Goal: Task Accomplishment & Management: Complete application form

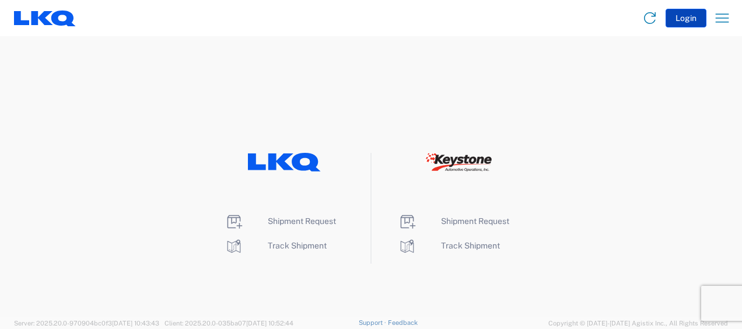
click at [683, 21] on button "Login" at bounding box center [686, 18] width 41 height 19
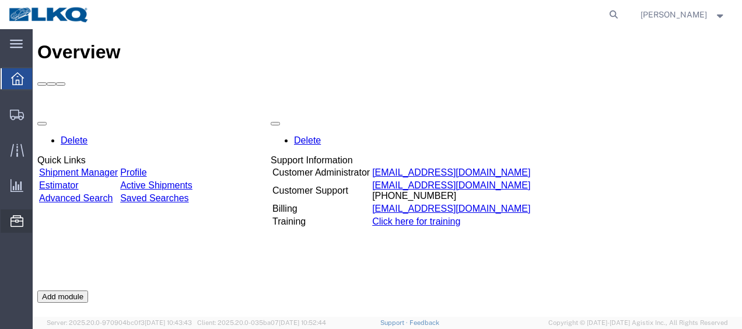
click at [0, 0] on span "Location Appointment" at bounding box center [0, 0] width 0 height 0
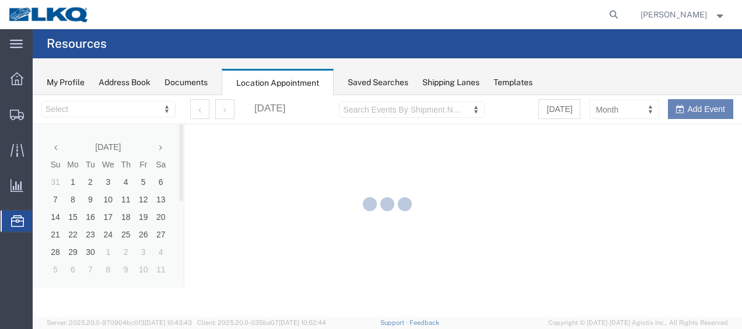
select select "28712"
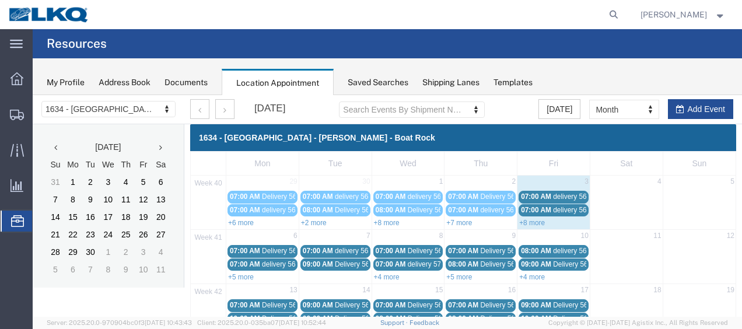
click at [525, 222] on link "+8 more" at bounding box center [532, 223] width 26 height 8
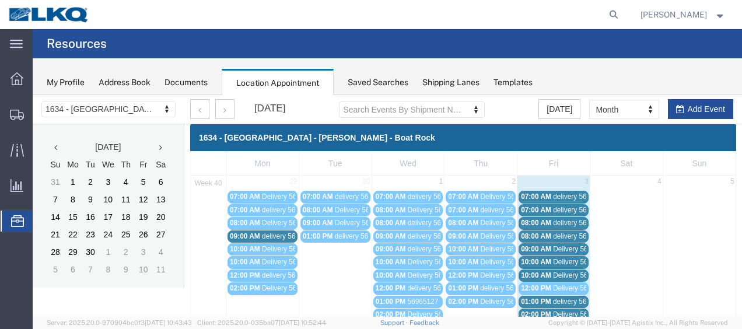
click at [560, 195] on span "delivery 56978427" at bounding box center [581, 197] width 57 height 8
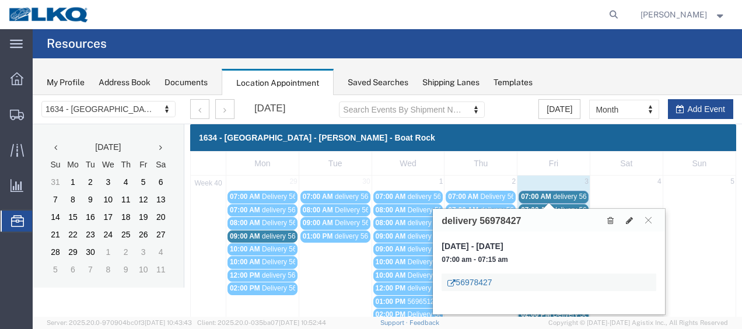
click at [469, 279] on link "56978427" at bounding box center [470, 283] width 44 height 12
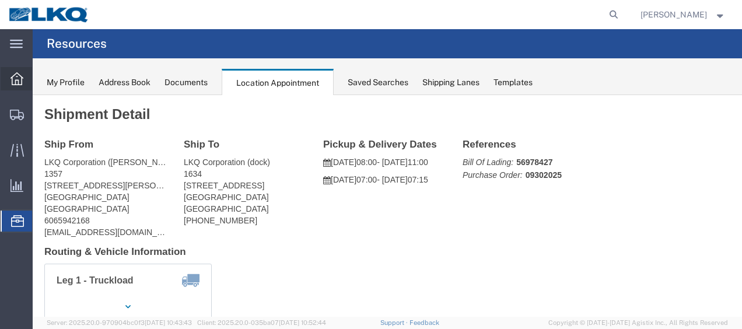
click at [18, 78] on icon at bounding box center [17, 78] width 13 height 13
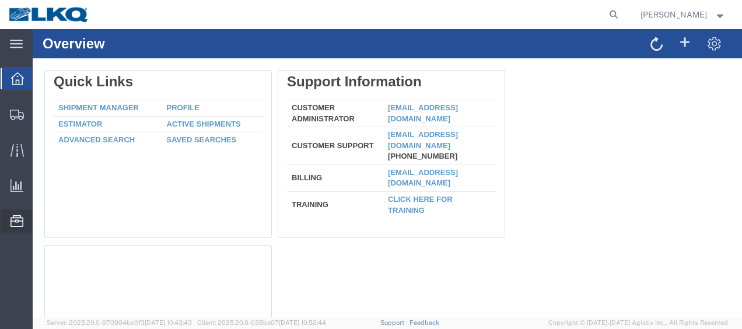
click at [0, 0] on span "Location Appointment" at bounding box center [0, 0] width 0 height 0
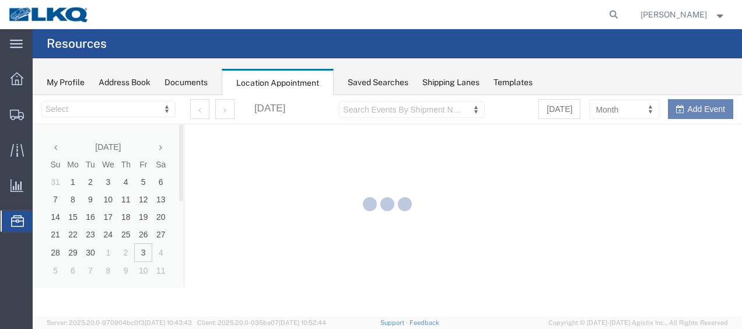
select select "28712"
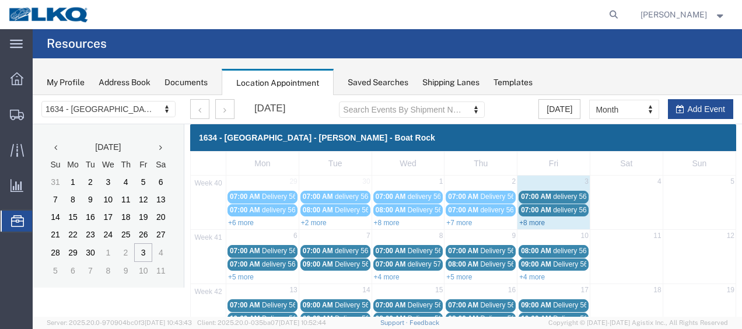
click at [519, 221] on link "+8 more" at bounding box center [532, 223] width 26 height 8
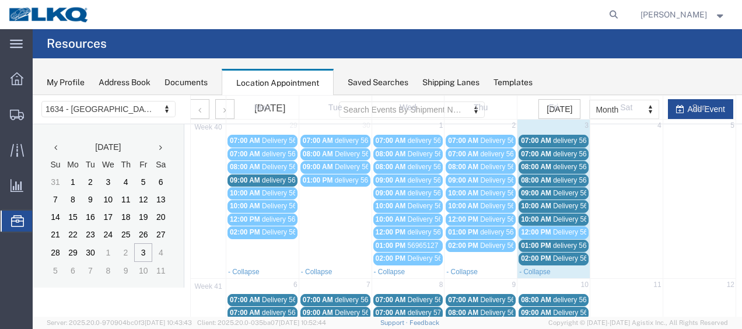
scroll to position [58, 0]
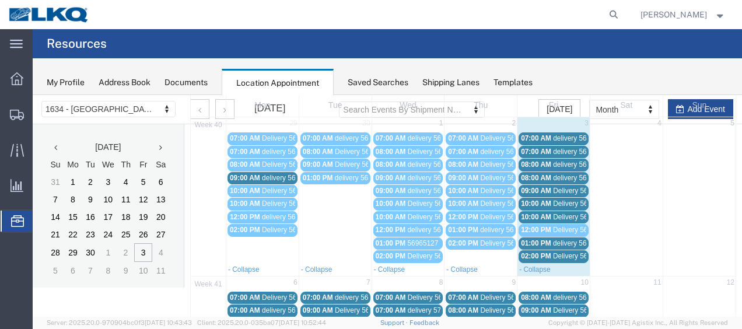
click at [553, 151] on span "delivery 56982762" at bounding box center [581, 152] width 57 height 8
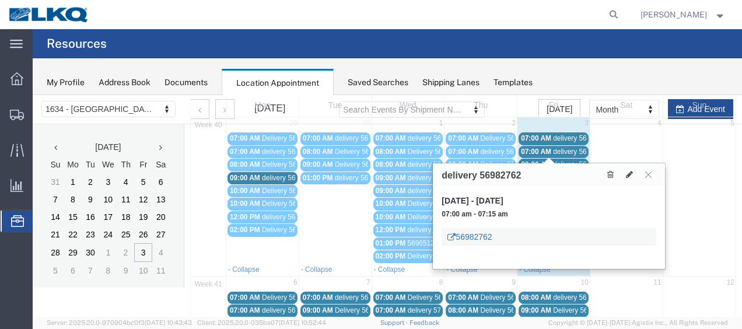
click at [471, 234] on link "56982762" at bounding box center [470, 237] width 44 height 12
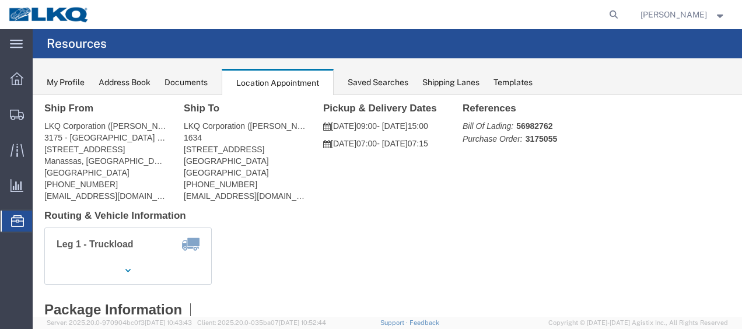
scroll to position [0, 0]
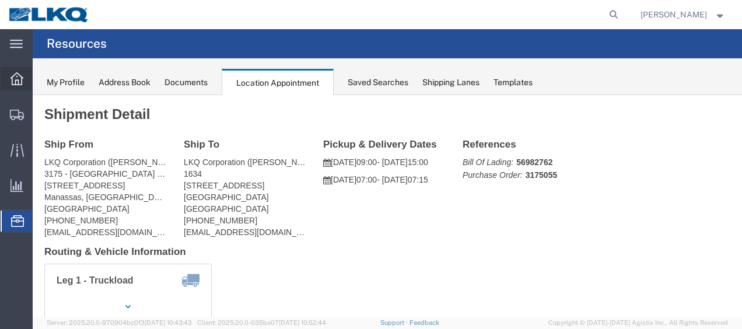
click at [19, 76] on icon at bounding box center [17, 78] width 13 height 13
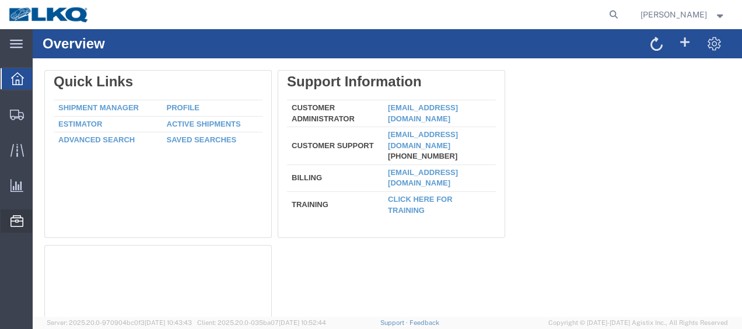
click at [0, 0] on span "Location Appointment" at bounding box center [0, 0] width 0 height 0
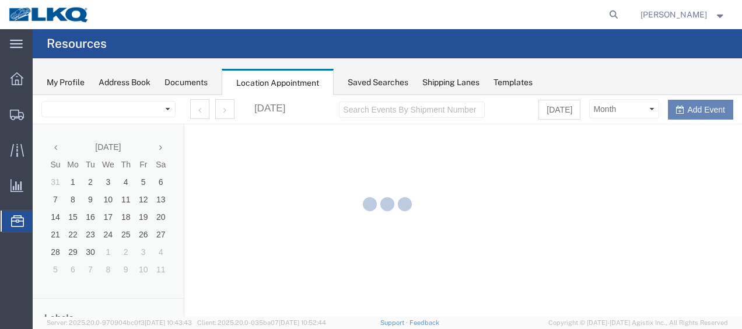
select select "28712"
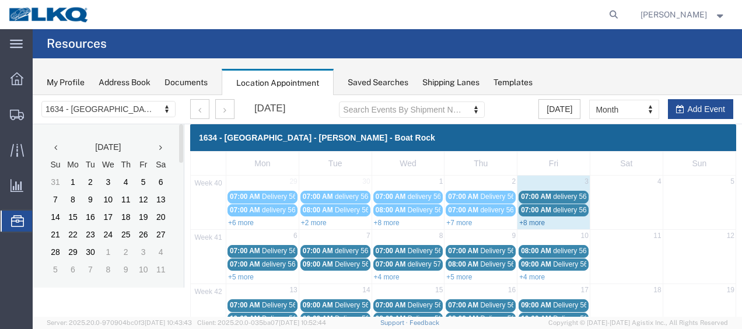
click at [520, 222] on link "+8 more" at bounding box center [532, 223] width 26 height 8
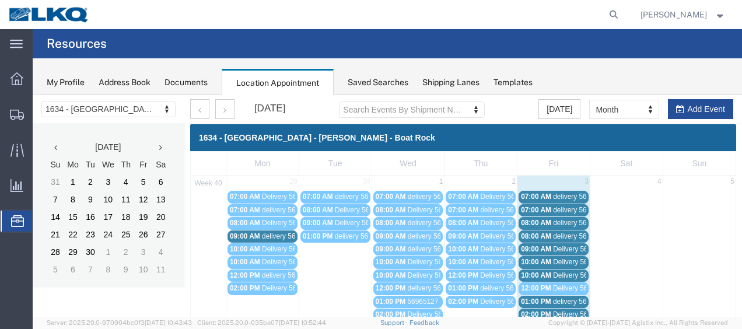
click at [548, 222] on div "08:00 AM delivery 56965120" at bounding box center [553, 223] width 65 height 9
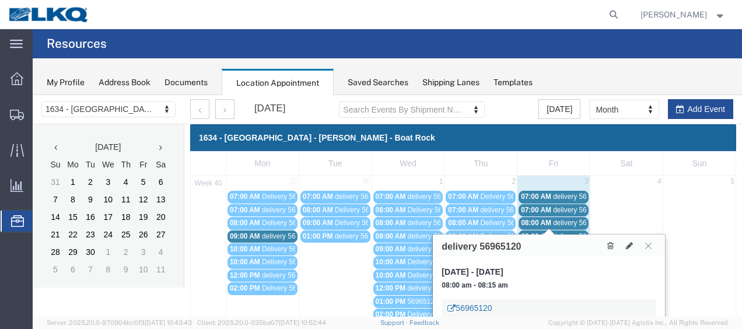
click at [477, 305] on link "56965120" at bounding box center [470, 308] width 44 height 12
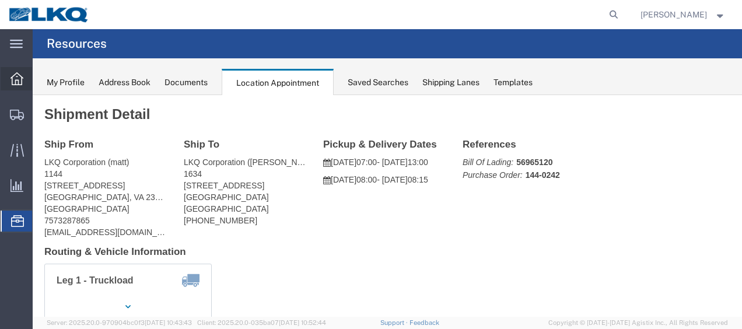
click at [14, 76] on icon at bounding box center [17, 78] width 13 height 13
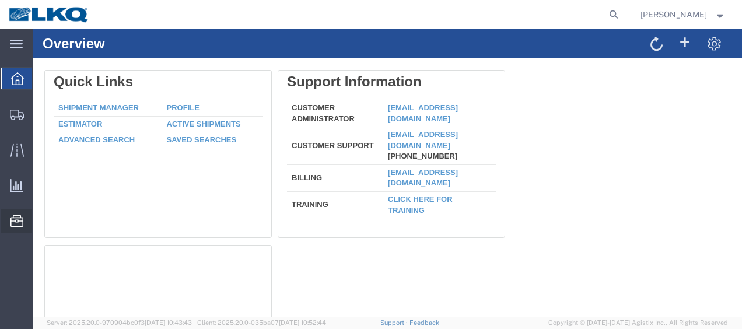
click at [0, 0] on span "Location Appointment" at bounding box center [0, 0] width 0 height 0
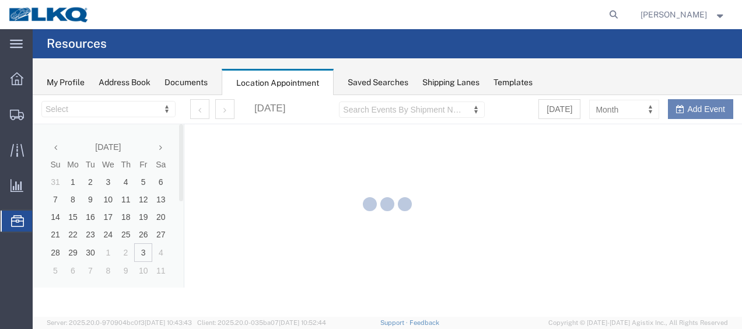
select select "28712"
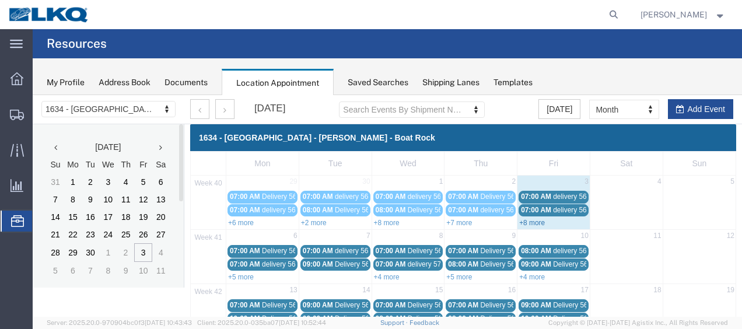
click at [525, 221] on link "+8 more" at bounding box center [532, 223] width 26 height 8
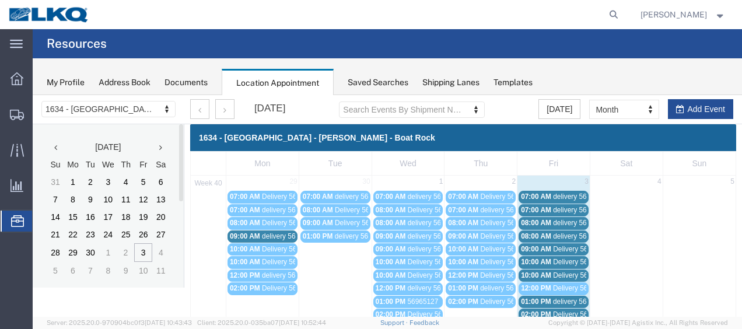
click at [564, 235] on span "delivery 56982640" at bounding box center [581, 236] width 57 height 8
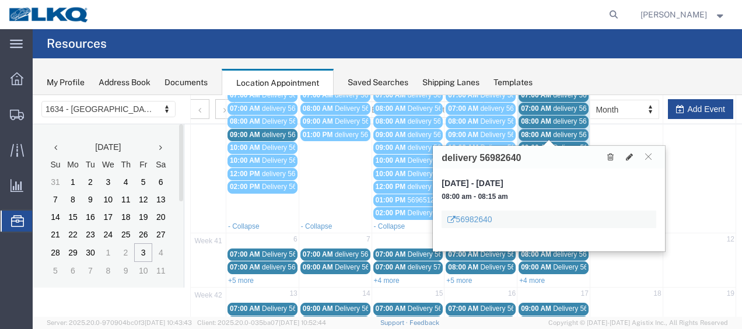
scroll to position [117, 0]
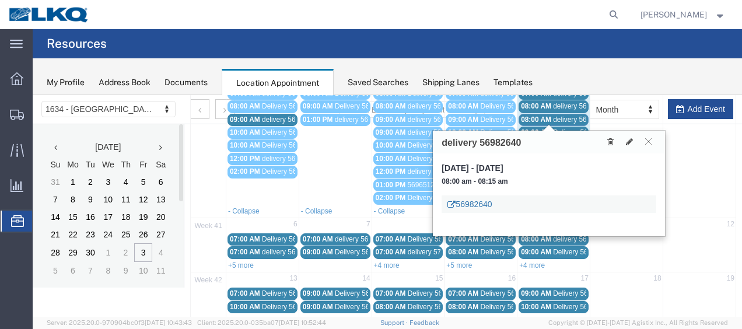
click at [477, 201] on link "56982640" at bounding box center [470, 204] width 44 height 12
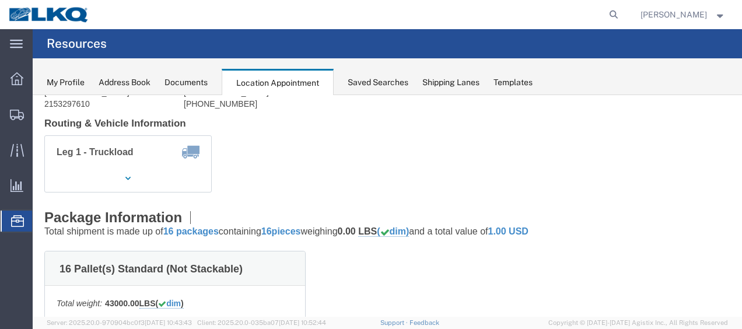
scroll to position [0, 0]
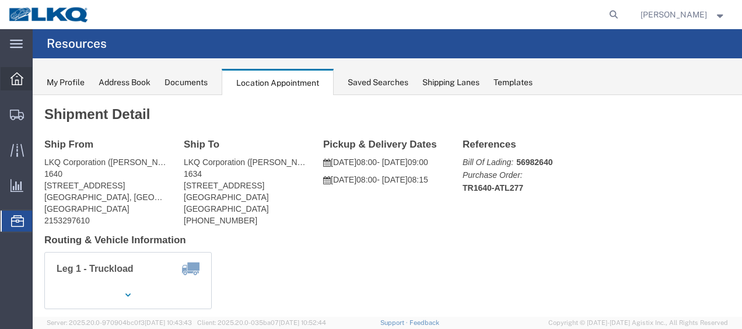
click at [14, 78] on icon at bounding box center [17, 78] width 13 height 13
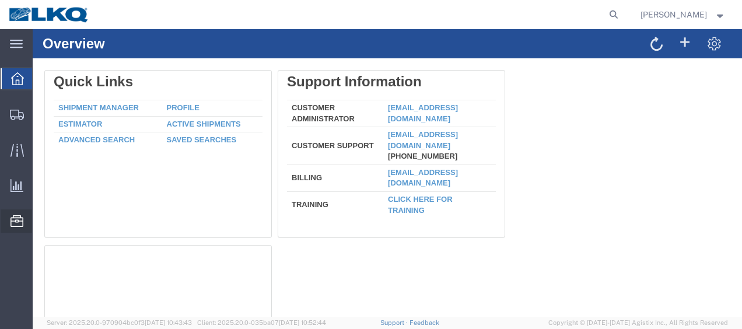
click at [0, 0] on span "Location Appointment" at bounding box center [0, 0] width 0 height 0
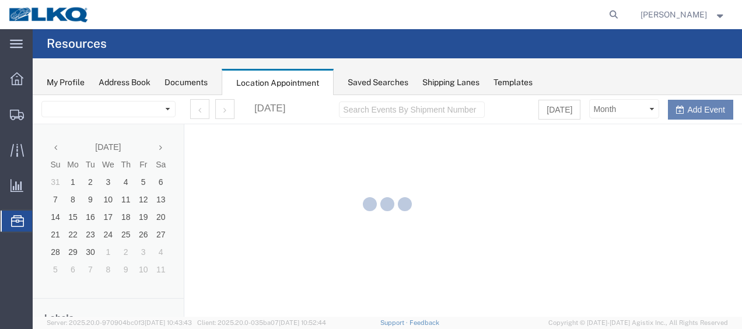
select select "28712"
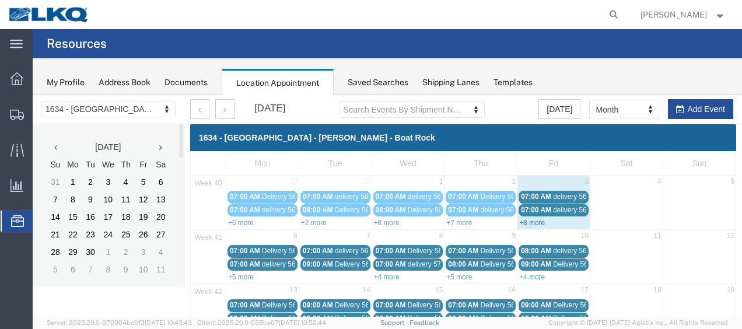
click at [522, 222] on link "+8 more" at bounding box center [532, 223] width 26 height 8
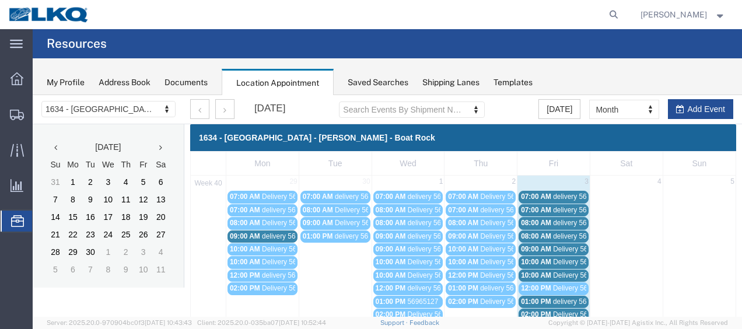
click at [570, 236] on span "delivery 56982640" at bounding box center [581, 236] width 57 height 8
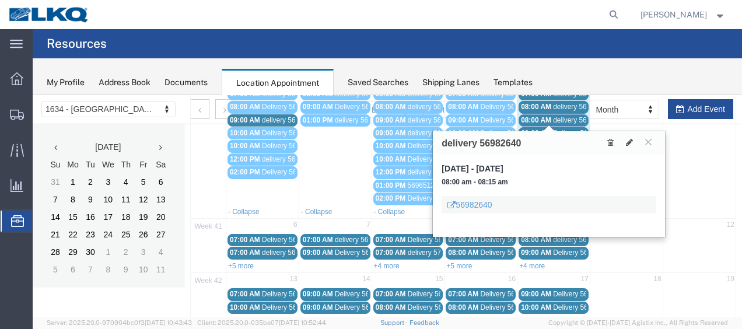
scroll to position [117, 0]
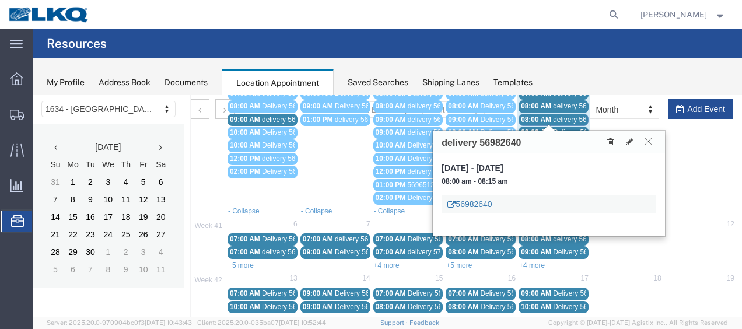
click at [475, 201] on link "56982640" at bounding box center [470, 204] width 44 height 12
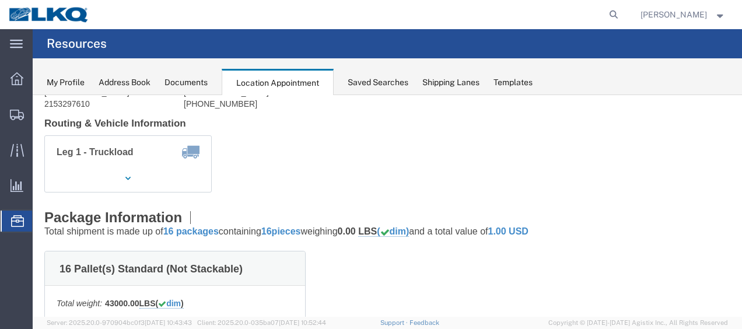
scroll to position [0, 0]
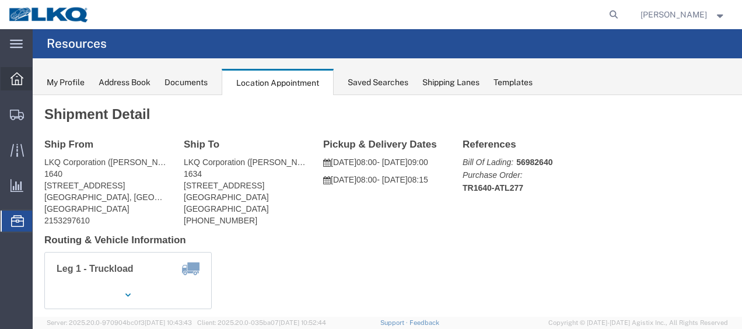
click at [12, 75] on icon at bounding box center [17, 78] width 13 height 13
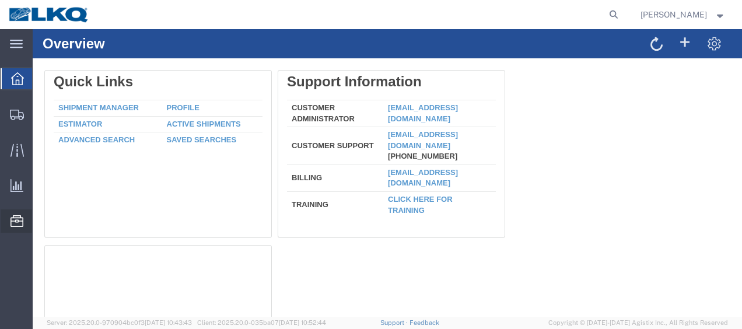
click at [0, 0] on span "Location Appointment" at bounding box center [0, 0] width 0 height 0
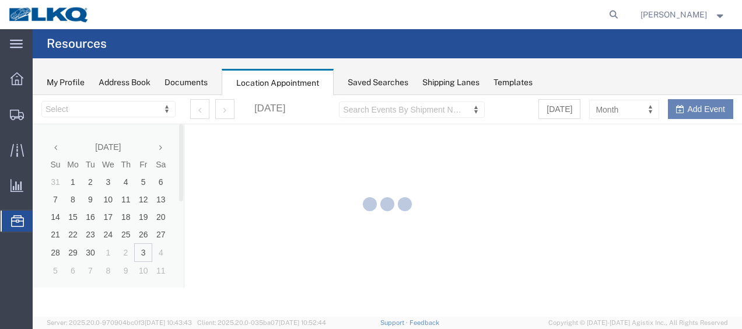
select select "28712"
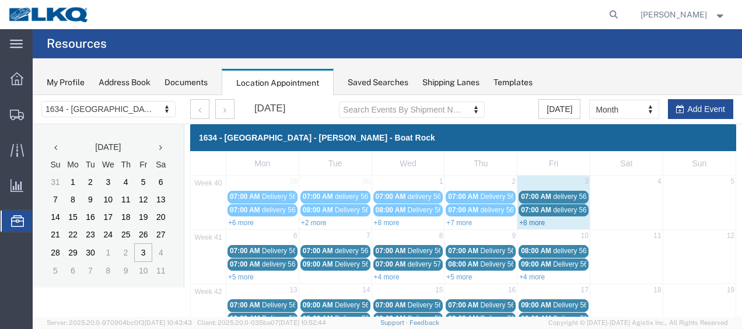
click at [523, 221] on link "+8 more" at bounding box center [532, 223] width 26 height 8
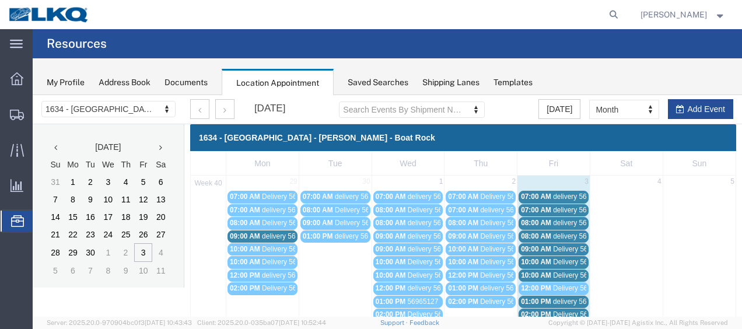
click at [553, 249] on span "Delivery 56640955" at bounding box center [582, 249] width 58 height 8
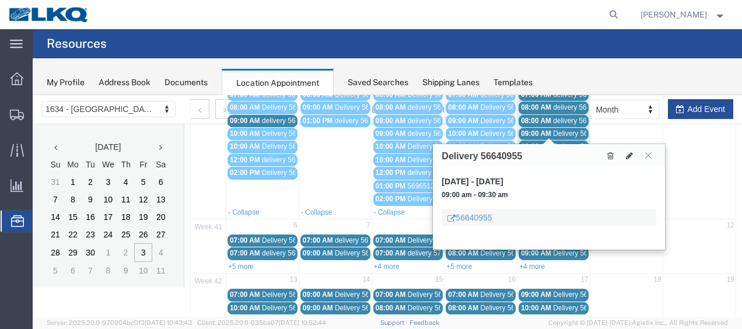
scroll to position [117, 0]
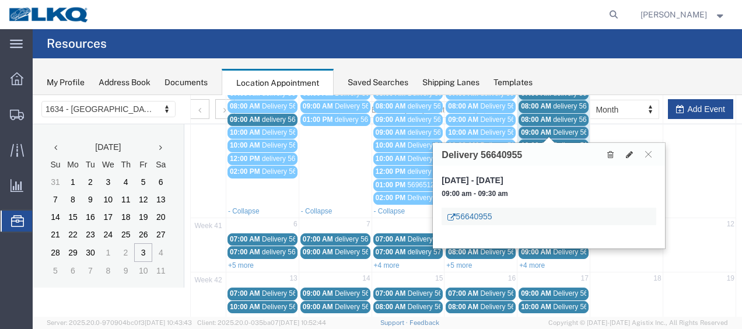
click at [473, 215] on link "56640955" at bounding box center [470, 217] width 44 height 12
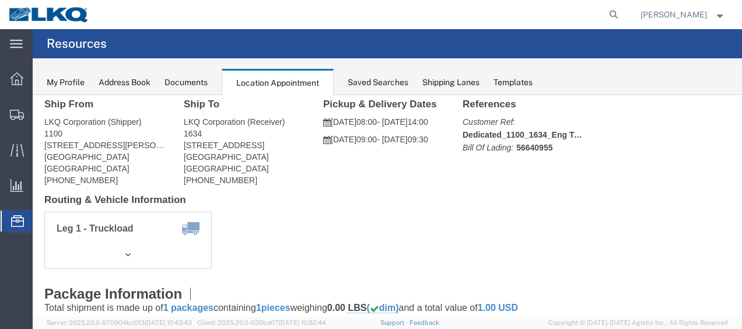
scroll to position [0, 0]
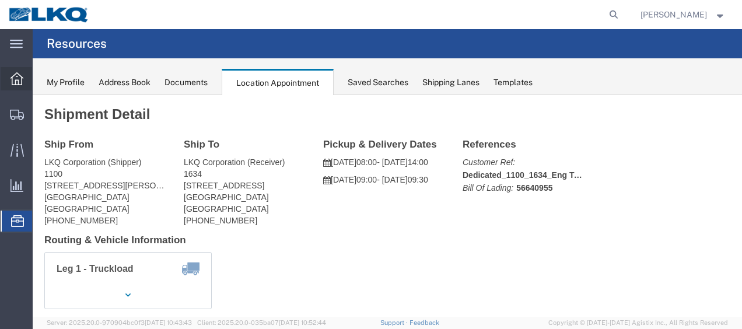
click at [12, 75] on icon at bounding box center [17, 78] width 13 height 13
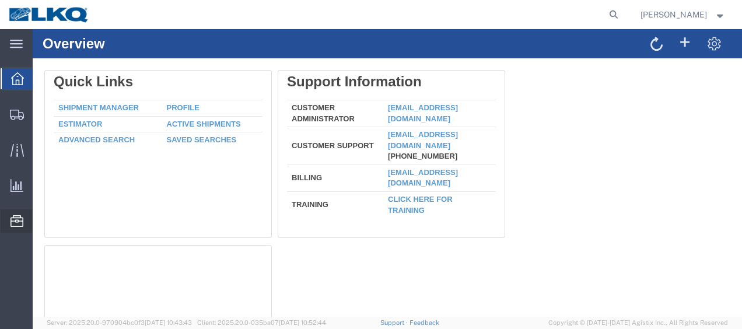
click at [0, 0] on span "Location Appointment" at bounding box center [0, 0] width 0 height 0
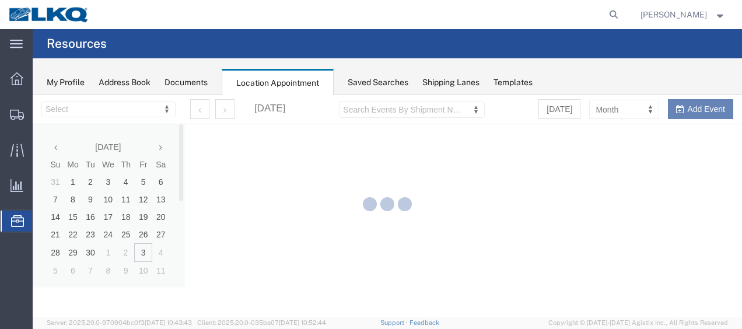
select select "28712"
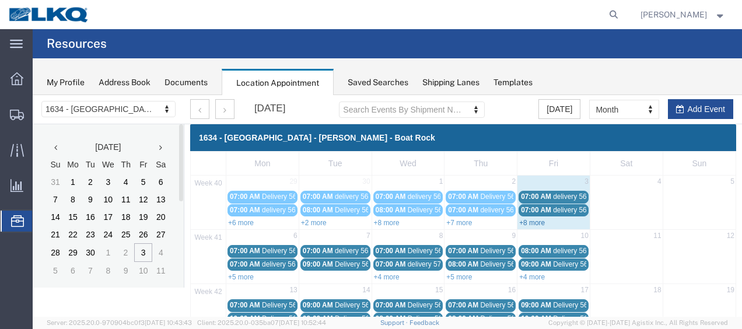
click at [523, 222] on link "+8 more" at bounding box center [532, 223] width 26 height 8
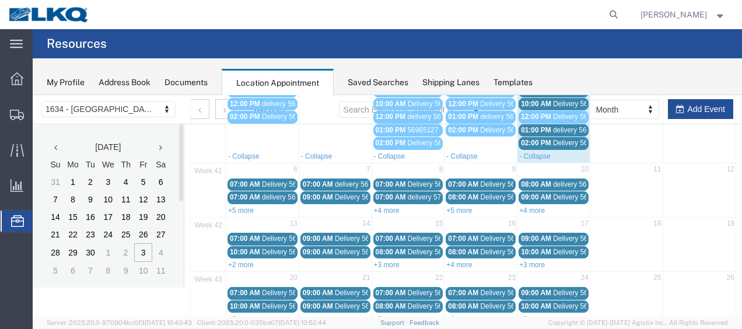
scroll to position [175, 0]
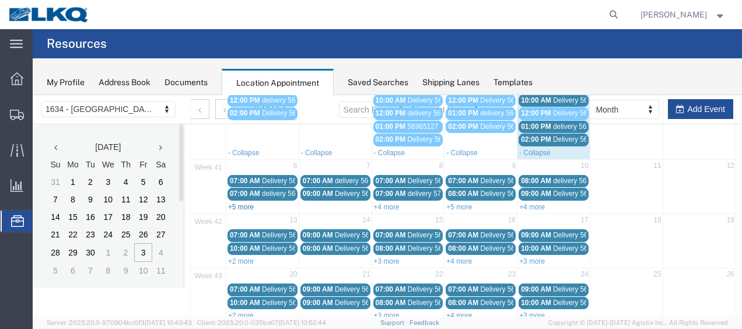
click at [236, 203] on link "+5 more" at bounding box center [241, 207] width 26 height 8
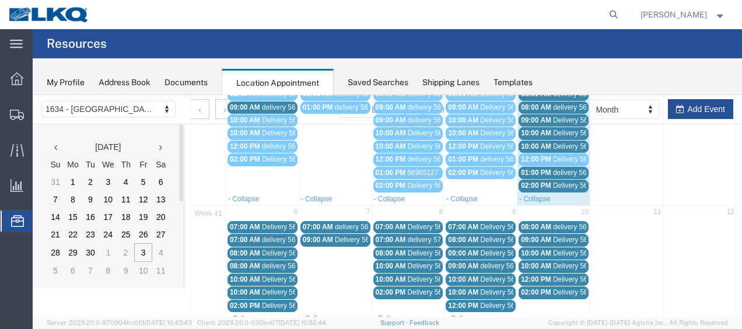
scroll to position [0, 0]
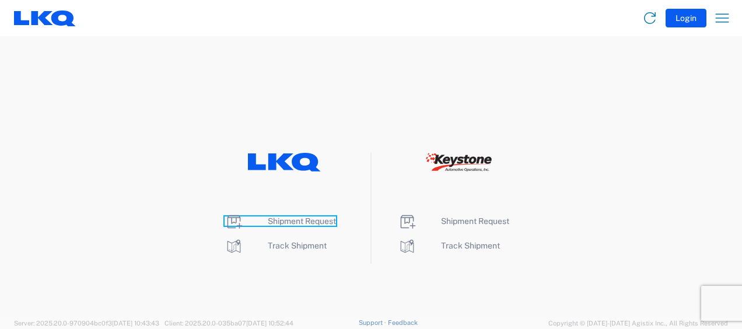
click at [295, 219] on span "Shipment Request" at bounding box center [302, 220] width 68 height 9
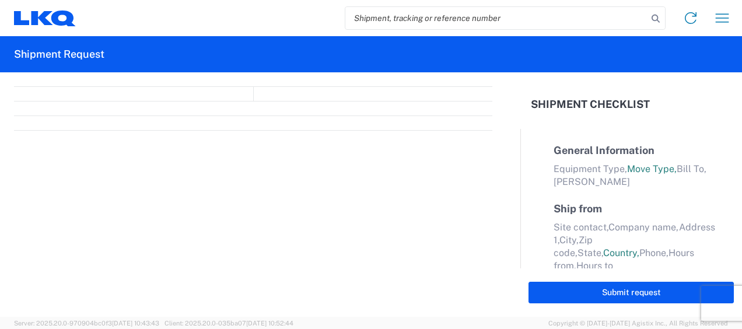
select select "FULL"
select select "LBS"
select select "IN"
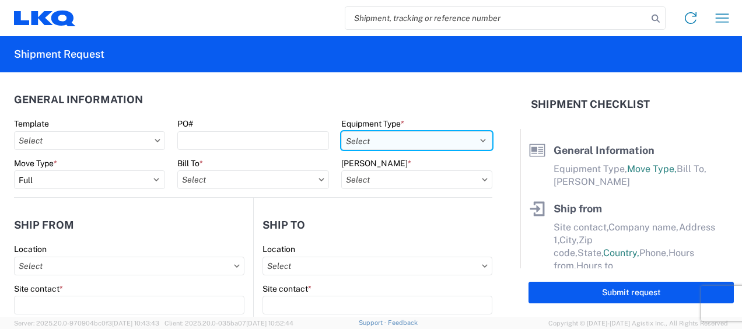
click at [461, 138] on select "Select 53’ Dry Van Flatbed Dropdeck (van) Lowboy (flatbed) Rail" at bounding box center [416, 140] width 151 height 19
select select "STDV"
click at [341, 131] on select "Select 53’ Dry Van Flatbed Dropdeck (van) Lowboy (flatbed) Rail" at bounding box center [416, 140] width 151 height 19
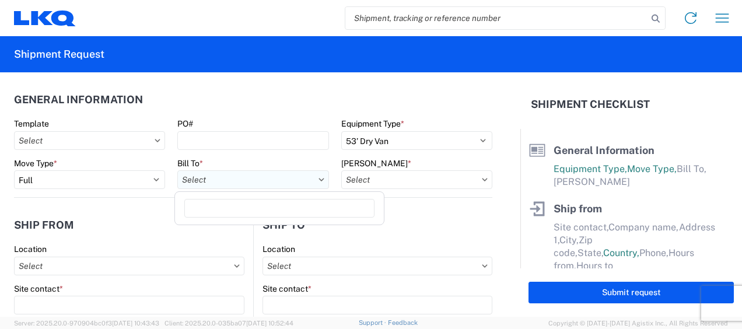
click at [277, 182] on input "text" at bounding box center [252, 179] width 151 height 19
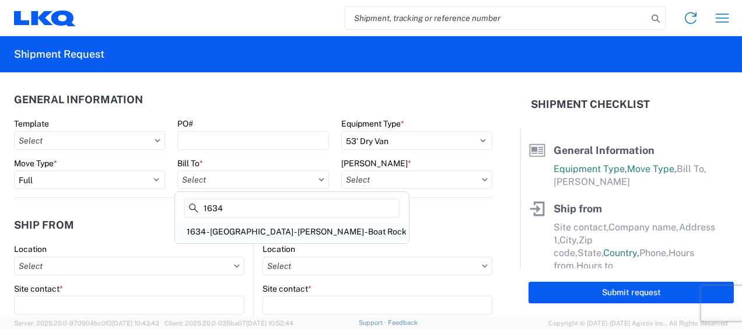
type input "1634"
click at [261, 233] on div "1634 - [GEOGRAPHIC_DATA] - [PERSON_NAME] - Boat Rock" at bounding box center [291, 231] width 229 height 19
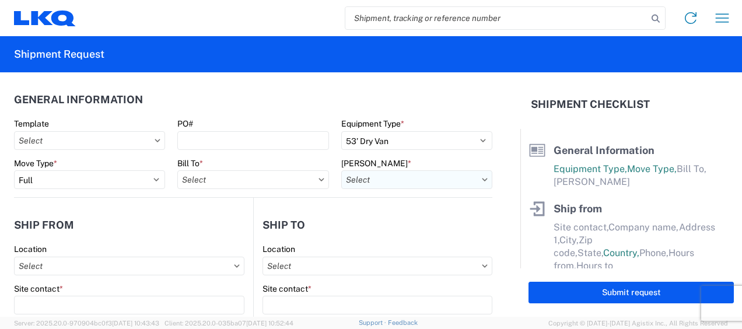
type input "1634 - [GEOGRAPHIC_DATA] - [PERSON_NAME] - Boat Rock"
click at [449, 180] on input "text" at bounding box center [416, 179] width 151 height 19
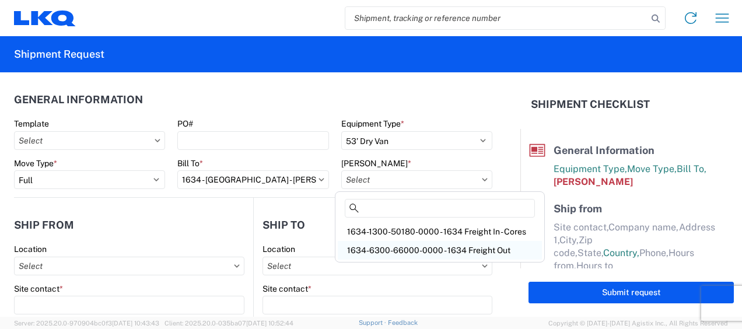
click at [440, 247] on div "1634-6300-66000-0000 - 1634 Freight Out" at bounding box center [440, 250] width 204 height 19
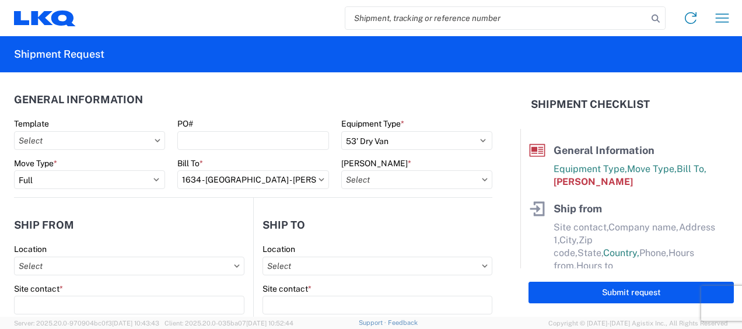
type input "1634-6300-66000-0000 - 1634 Freight Out"
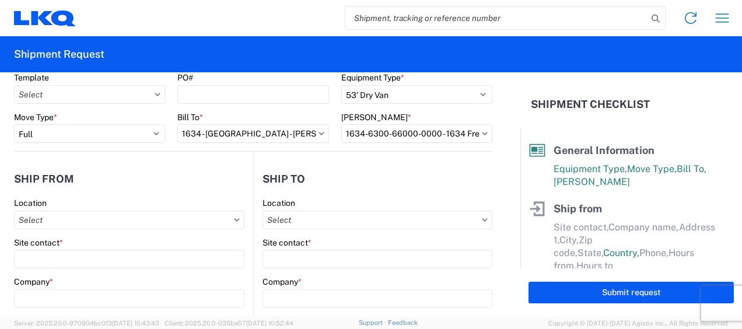
scroll to position [117, 0]
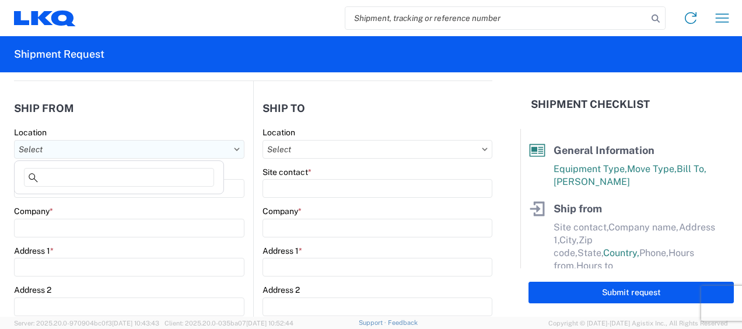
click at [46, 146] on input "text" at bounding box center [129, 149] width 230 height 19
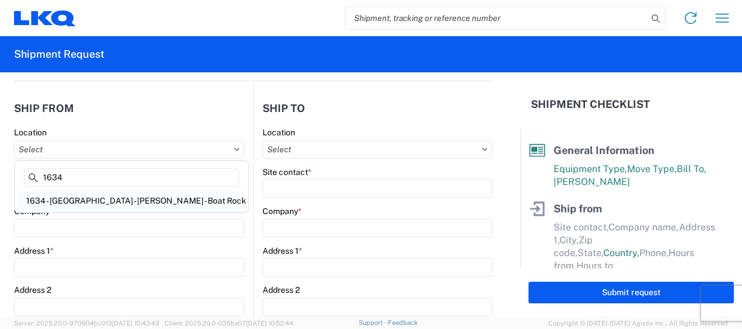
type input "1634"
click at [123, 195] on div "1634 - [GEOGRAPHIC_DATA] - [PERSON_NAME] - Boat Rock" at bounding box center [131, 200] width 229 height 19
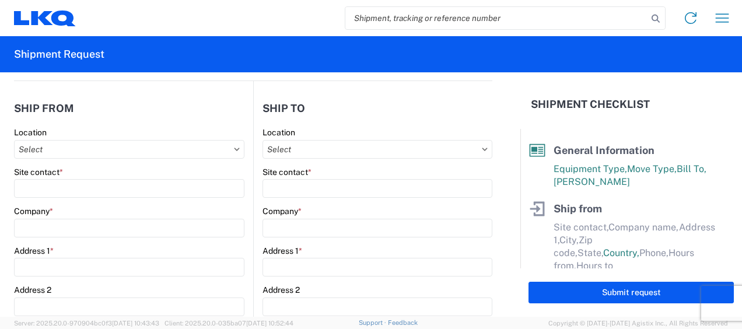
type input "1634 - [GEOGRAPHIC_DATA] - [PERSON_NAME] - Boat Rock"
type input "LKQ Corporation"
type input "[STREET_ADDRESS]"
type input "[GEOGRAPHIC_DATA]"
type input "30336"
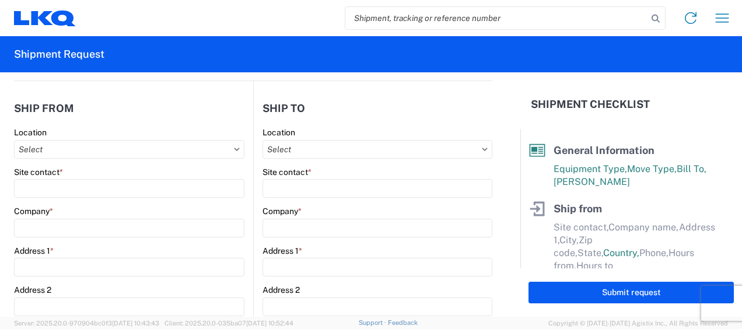
select select "GA"
select select "US"
type input "[PHONE_NUMBER]"
type input "00:00"
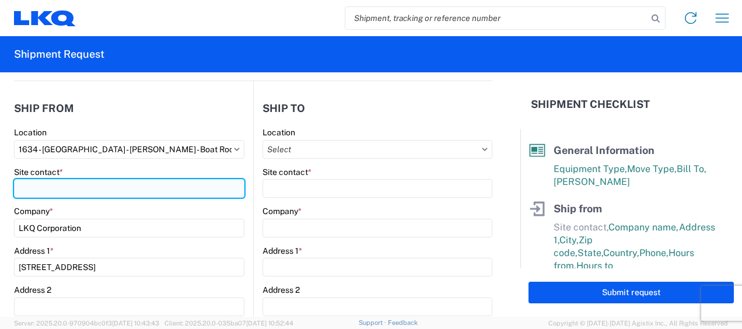
click at [47, 188] on input "Site contact *" at bounding box center [129, 188] width 230 height 19
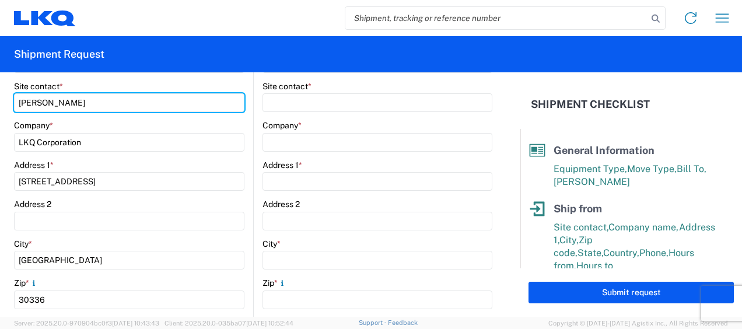
scroll to position [350, 0]
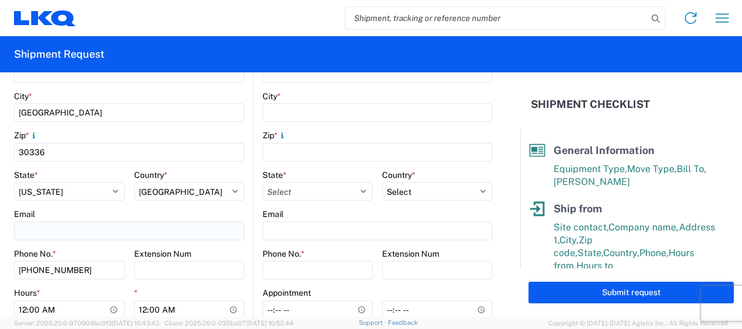
type input "jason voyles"
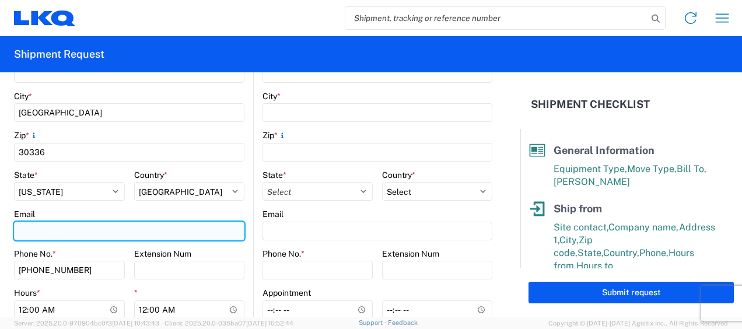
click at [59, 231] on input "Email" at bounding box center [129, 231] width 230 height 19
type input "mjvoyles@lkqcorp.com"
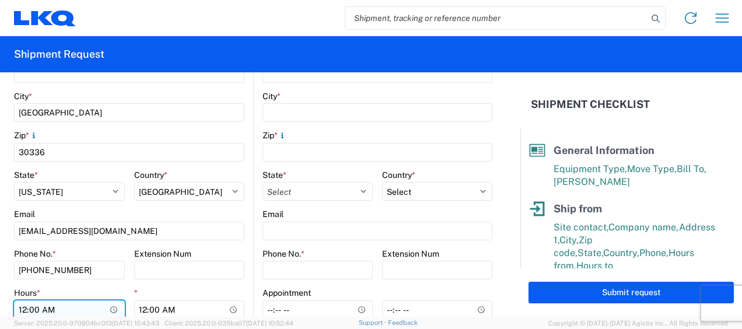
click at [25, 307] on input "00:00" at bounding box center [69, 309] width 111 height 19
type input "07:00"
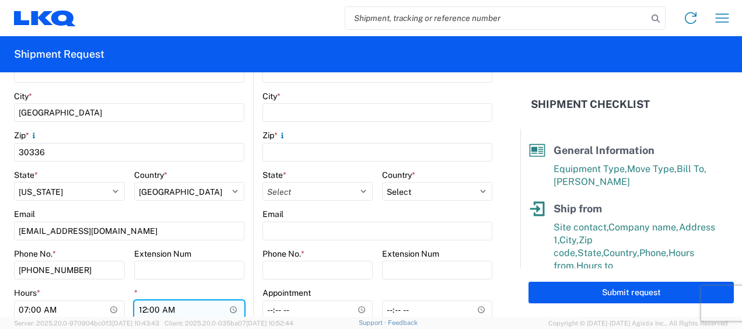
click at [142, 309] on input "00:00" at bounding box center [189, 309] width 111 height 19
type input "11:00"
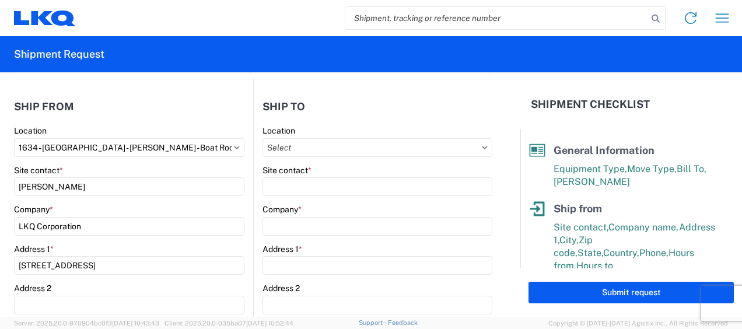
scroll to position [117, 0]
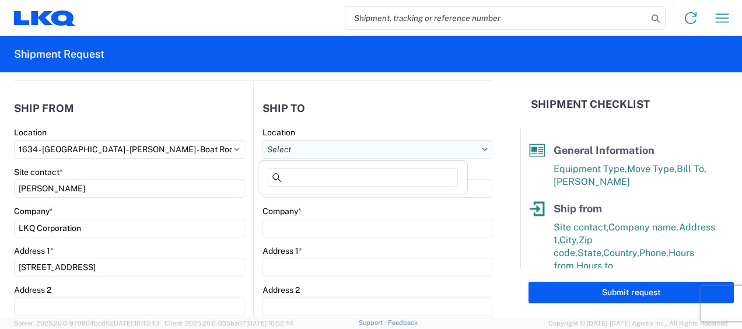
click at [449, 149] on input "text" at bounding box center [378, 149] width 230 height 19
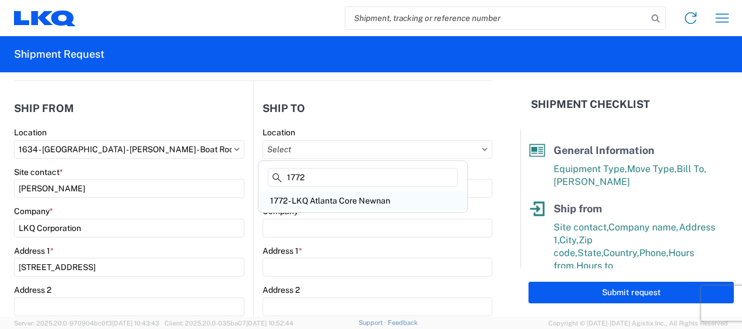
type input "1772"
click at [340, 197] on div "1772 - LKQ Atlanta Core Newnan" at bounding box center [363, 200] width 204 height 19
type input "1772 - LKQ Atlanta Core Newnan"
type input "LKQ Corporation"
type input "32 Dart Rd"
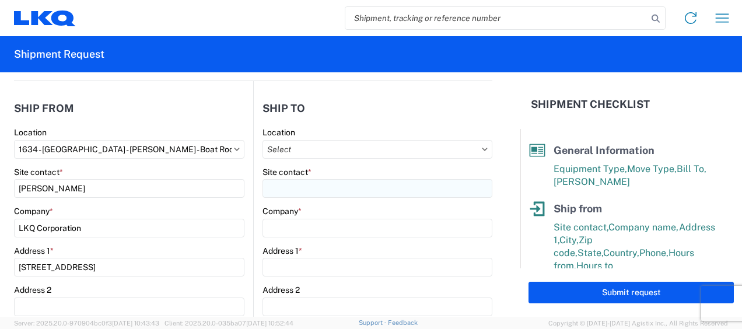
type input "Newnan"
type input "30265"
select select "US"
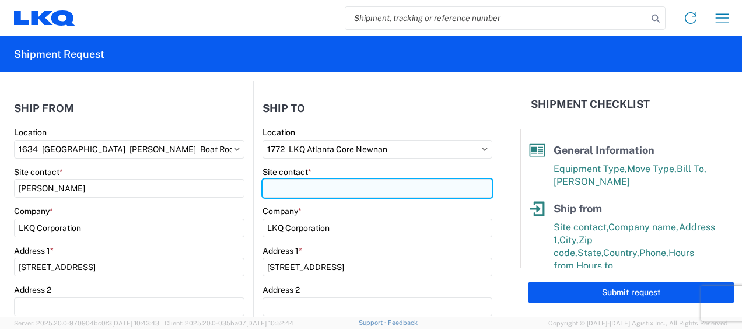
click at [300, 184] on input "Site contact *" at bounding box center [378, 188] width 230 height 19
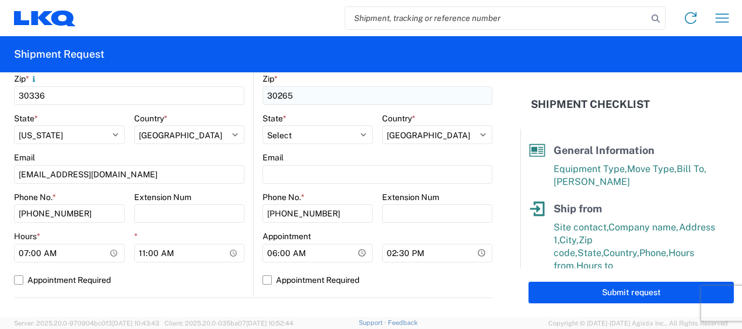
scroll to position [408, 0]
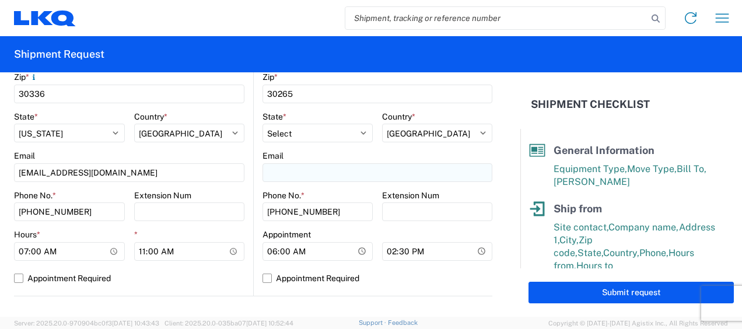
type input "brian schmidt"
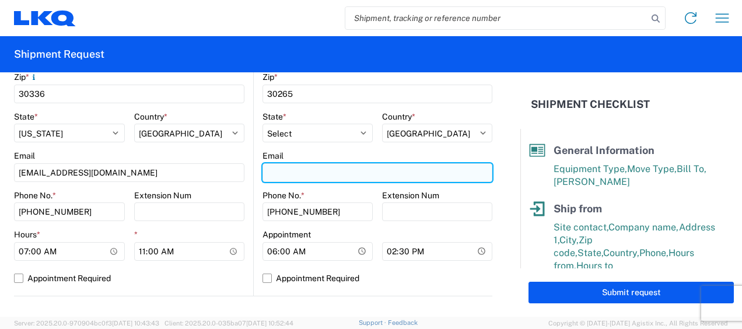
click at [303, 173] on input "Email" at bounding box center [378, 172] width 230 height 19
type input "jbschmidt@lkqcorp.com"
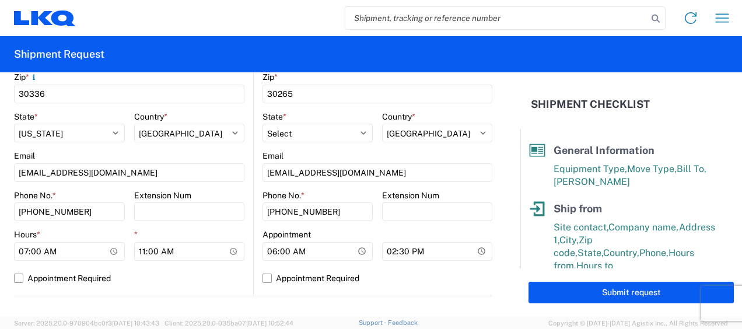
type input "jason v"
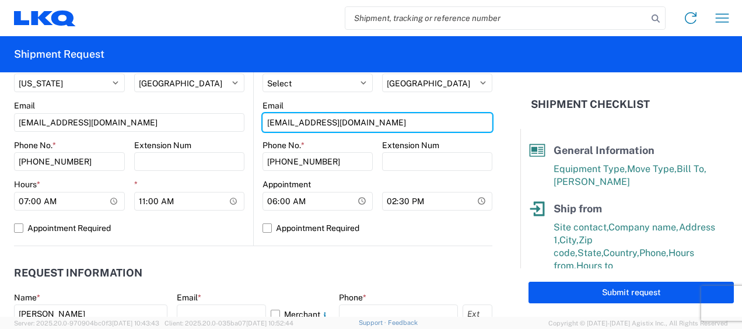
scroll to position [583, 0]
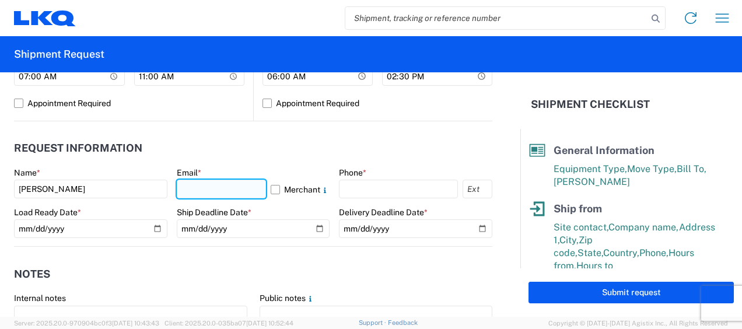
click at [231, 191] on input "text" at bounding box center [222, 189] width 90 height 19
type input "mjvoyles@lkqcorp.com"
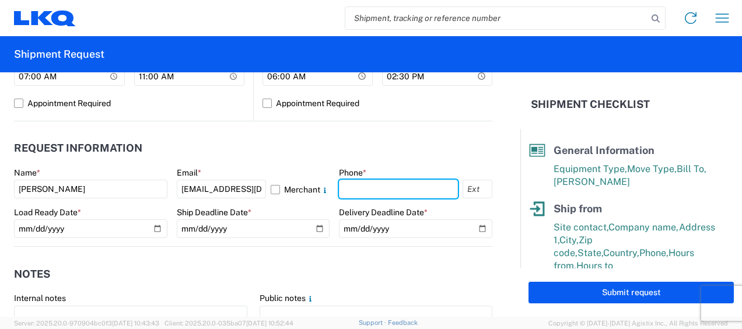
type input "6783998501"
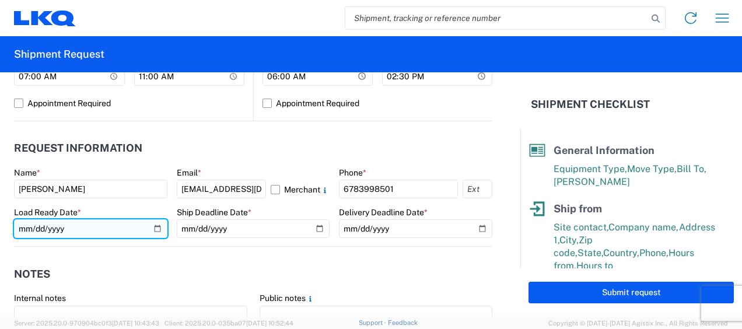
click at [27, 225] on input "date" at bounding box center [90, 228] width 153 height 19
type input "2025-10-06"
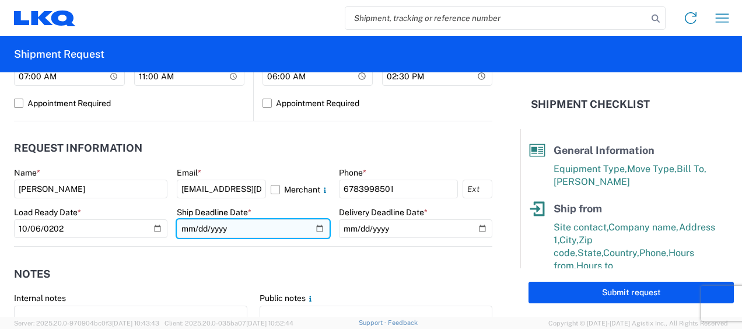
click at [190, 228] on input "date" at bounding box center [253, 228] width 153 height 19
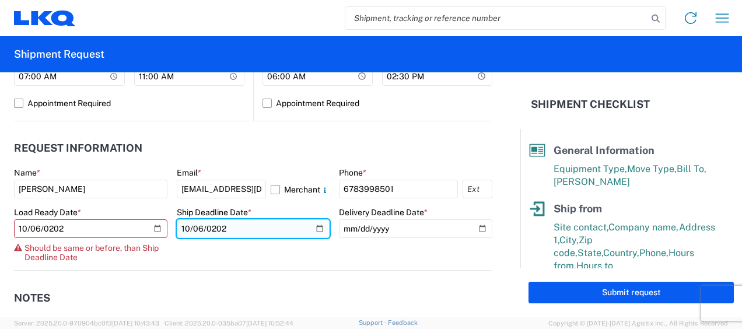
type input "2025-10-06"
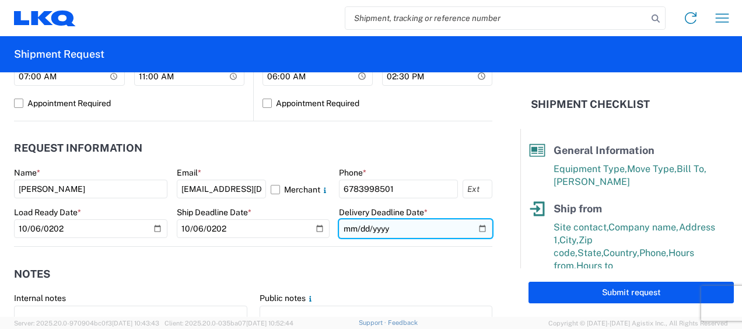
click at [345, 228] on input "date" at bounding box center [415, 228] width 153 height 19
type input "2025-10-06"
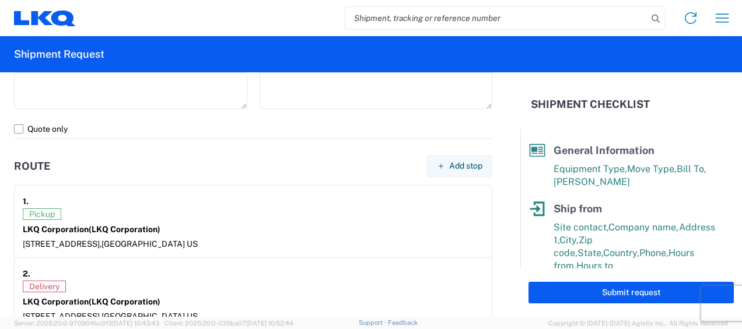
scroll to position [992, 0]
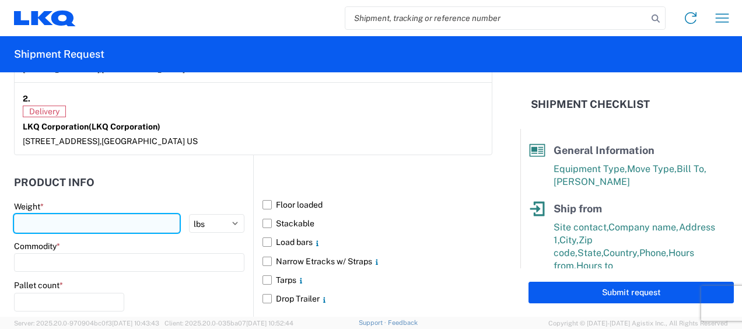
click at [142, 219] on input "number" at bounding box center [97, 223] width 166 height 19
type input "36000"
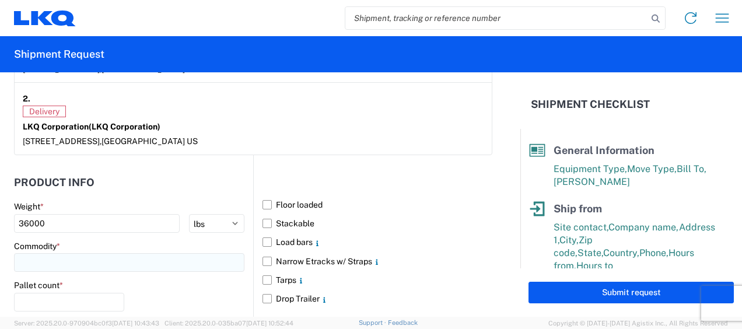
click at [134, 257] on input at bounding box center [129, 262] width 230 height 19
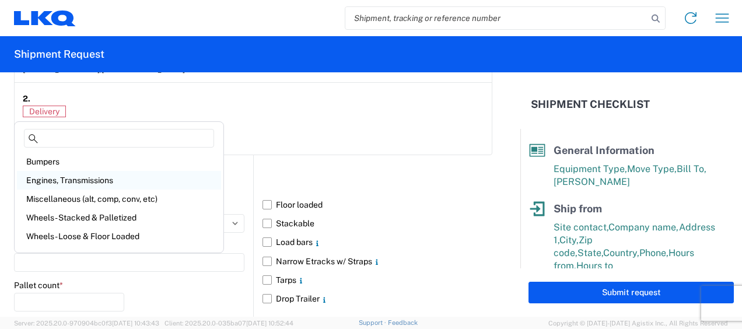
click at [85, 177] on div "Engines, Transmissions" at bounding box center [119, 180] width 204 height 19
type input "Engines, Transmissions"
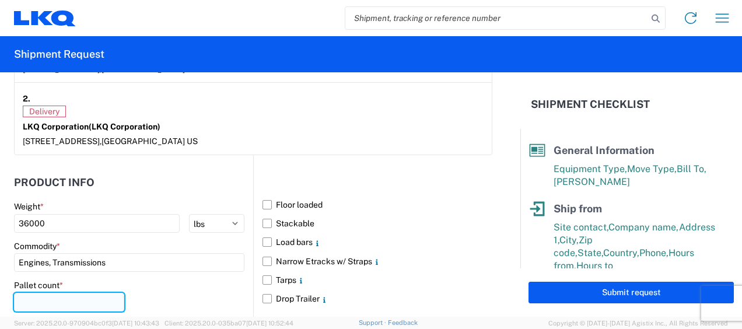
click at [88, 302] on input "number" at bounding box center [69, 302] width 110 height 19
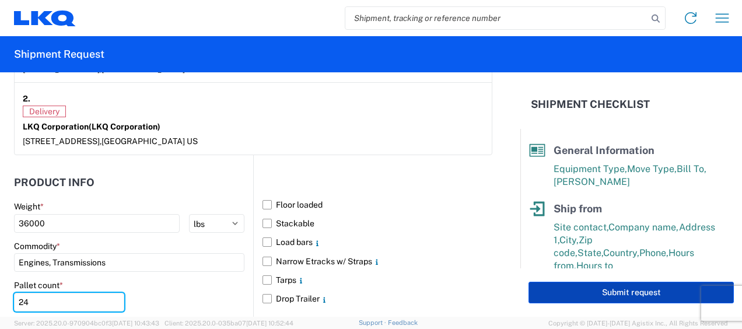
type input "24"
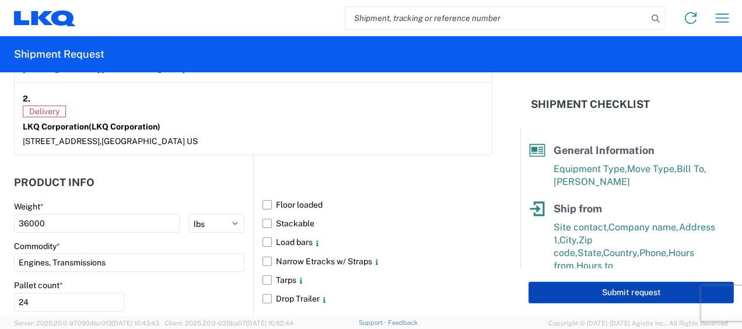
click at [645, 293] on button "Submit request" at bounding box center [631, 293] width 205 height 22
select select "US"
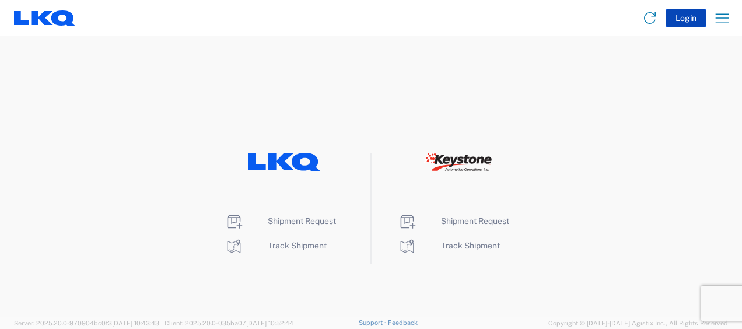
click at [687, 17] on button "Login" at bounding box center [686, 18] width 41 height 19
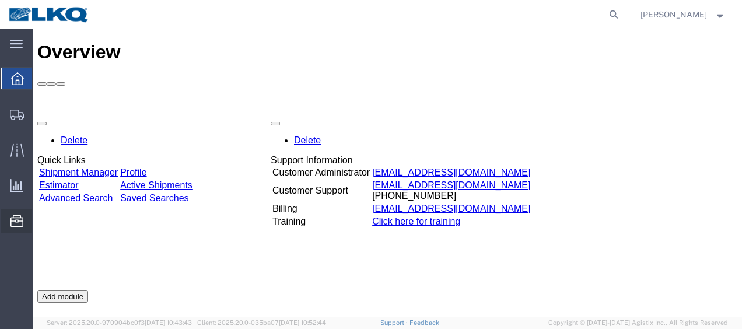
click at [0, 0] on span "Location Appointment" at bounding box center [0, 0] width 0 height 0
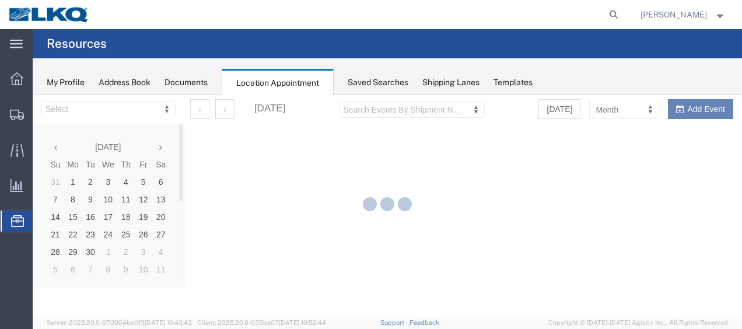
select select "28712"
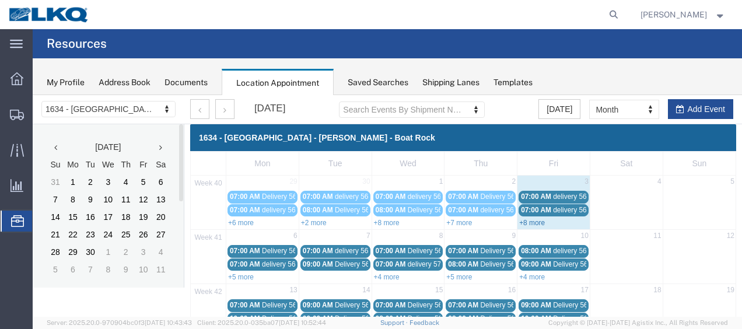
click at [526, 219] on link "+8 more" at bounding box center [532, 223] width 26 height 8
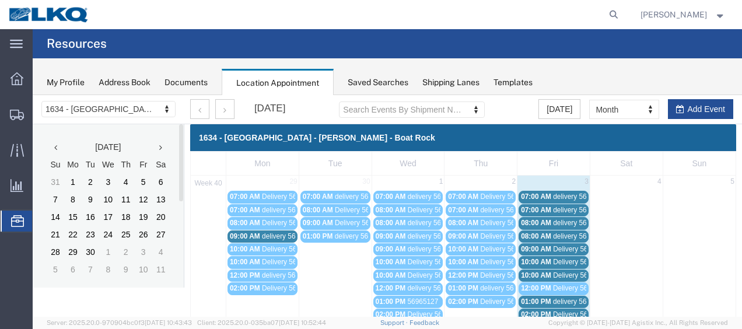
click at [565, 197] on span "delivery 56978427" at bounding box center [581, 197] width 57 height 8
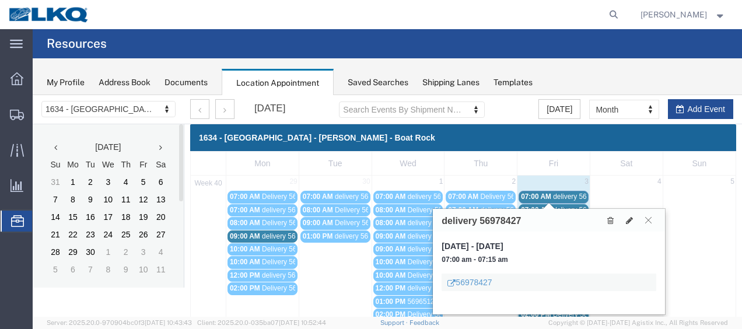
click at [648, 218] on icon at bounding box center [648, 219] width 6 height 7
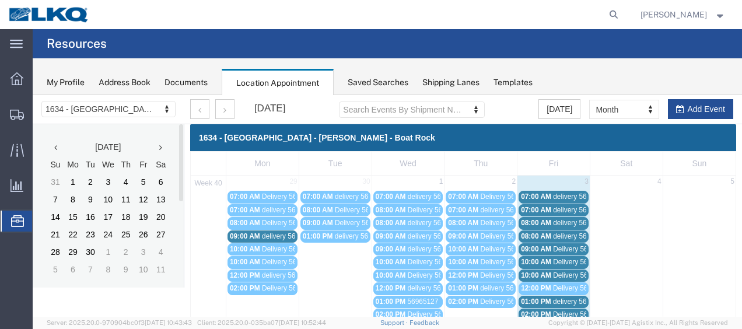
click at [564, 207] on span "delivery 56982762" at bounding box center [581, 210] width 57 height 8
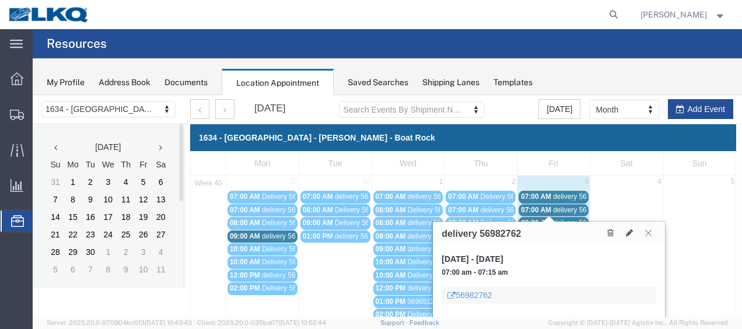
click at [648, 232] on icon at bounding box center [648, 232] width 6 height 7
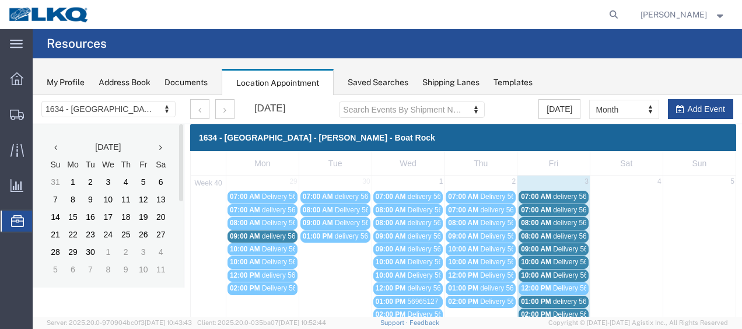
click at [560, 224] on span "delivery 56965120" at bounding box center [581, 223] width 57 height 8
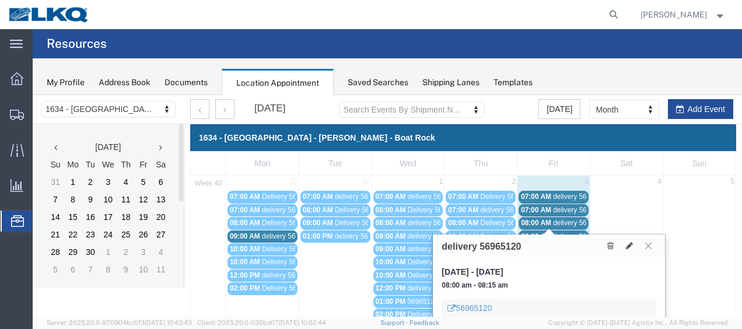
click at [645, 245] on icon at bounding box center [648, 245] width 6 height 7
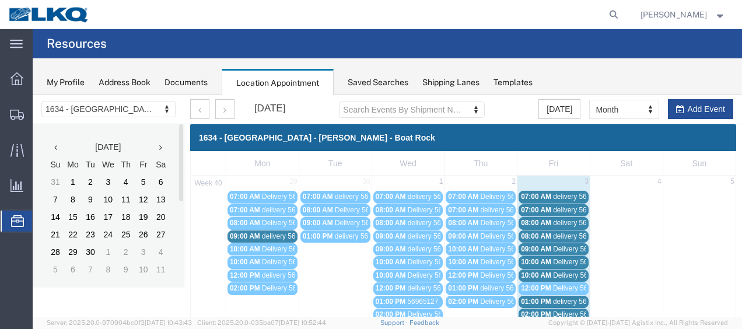
click at [557, 232] on span "delivery 56982640" at bounding box center [581, 236] width 57 height 8
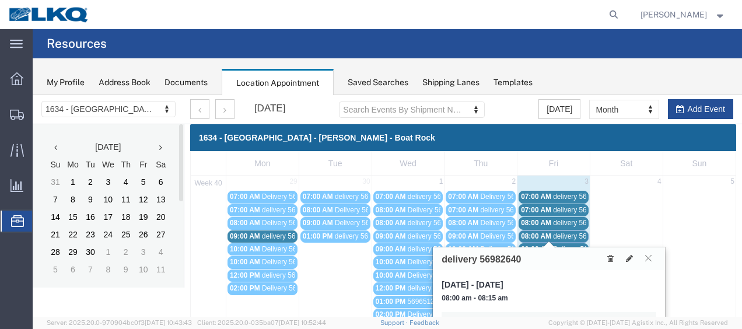
click at [649, 257] on icon at bounding box center [648, 257] width 6 height 7
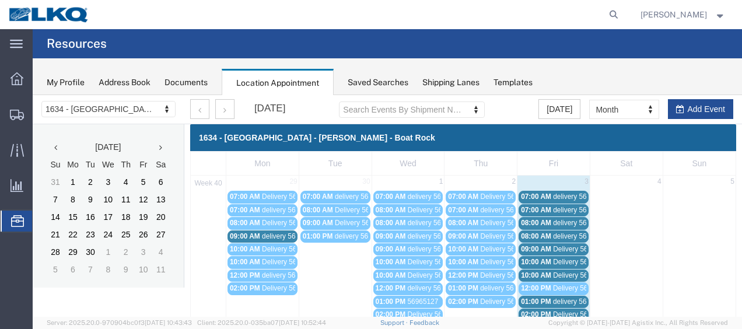
click at [557, 246] on span "Delivery 56640955" at bounding box center [582, 249] width 58 height 8
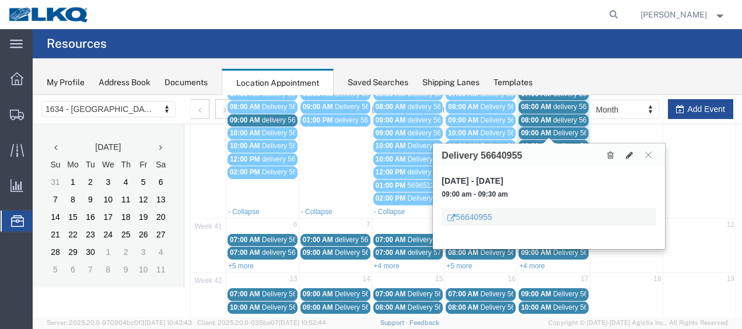
scroll to position [117, 0]
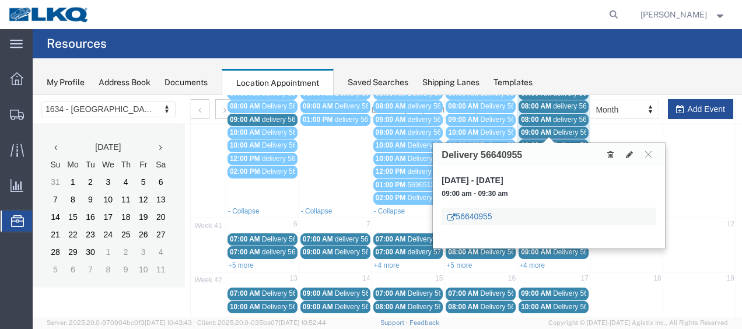
click at [477, 216] on link "56640955" at bounding box center [470, 217] width 44 height 12
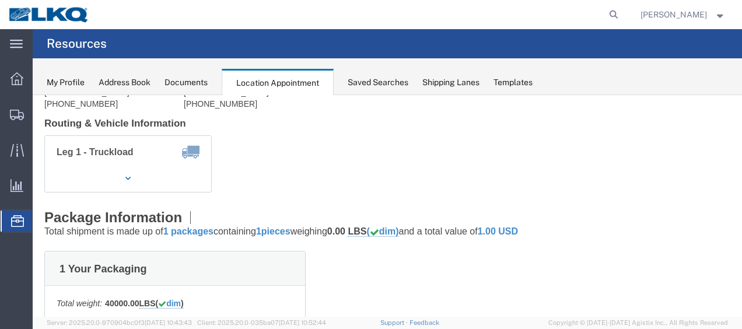
scroll to position [0, 0]
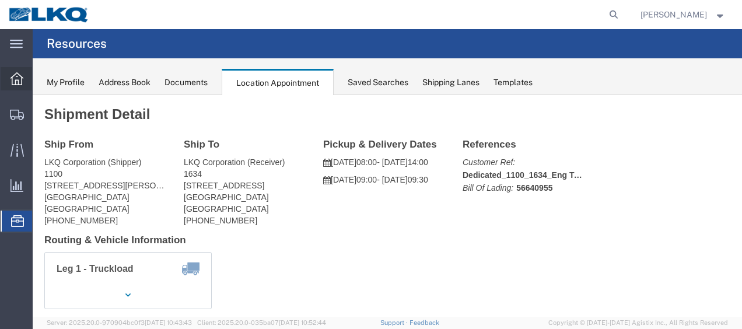
click at [19, 75] on icon at bounding box center [17, 78] width 13 height 13
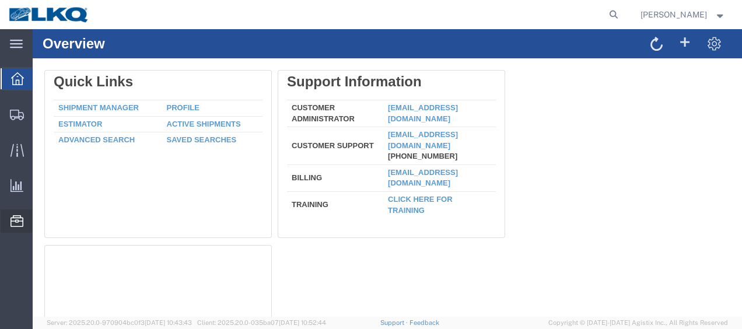
click at [0, 0] on span "Location Appointment" at bounding box center [0, 0] width 0 height 0
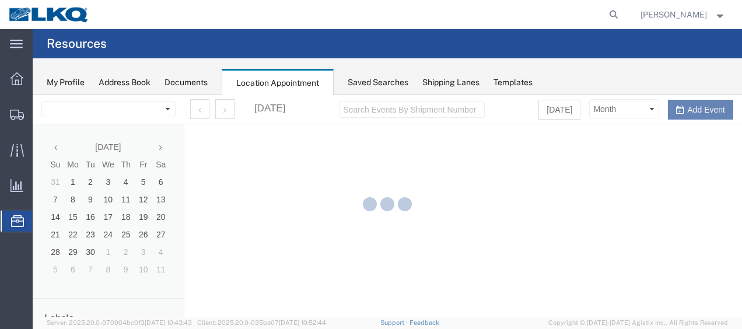
select select "28712"
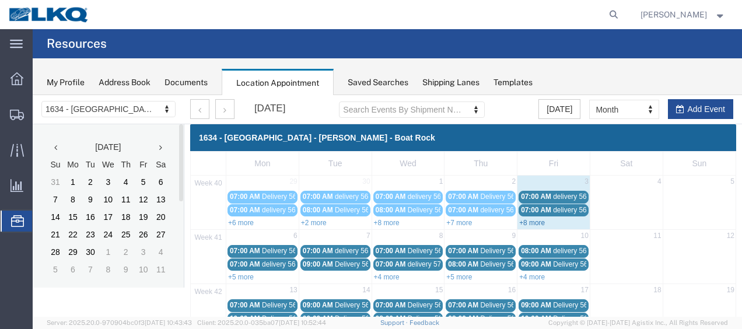
click at [527, 221] on link "+8 more" at bounding box center [532, 223] width 26 height 8
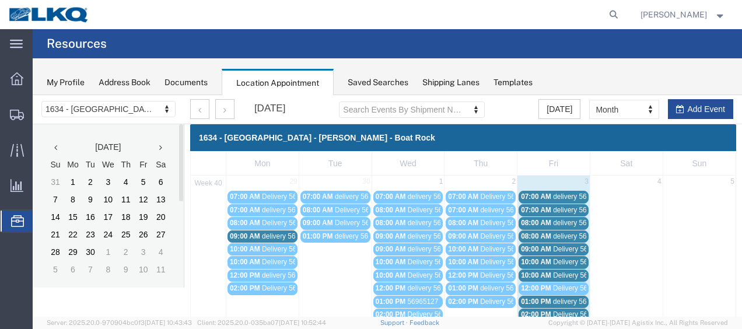
click at [559, 260] on span "Delivery 56621372" at bounding box center [582, 262] width 58 height 8
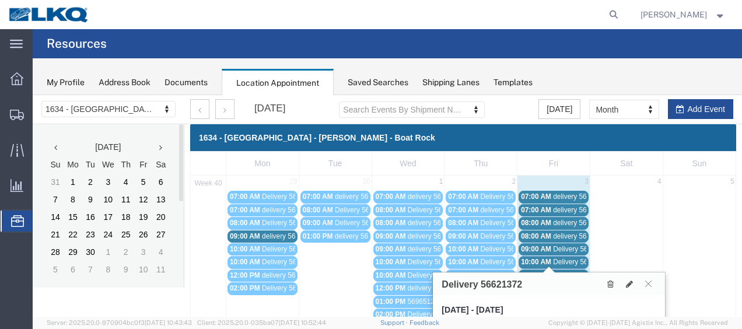
click at [564, 271] on span "Delivery 56640942" at bounding box center [582, 275] width 58 height 8
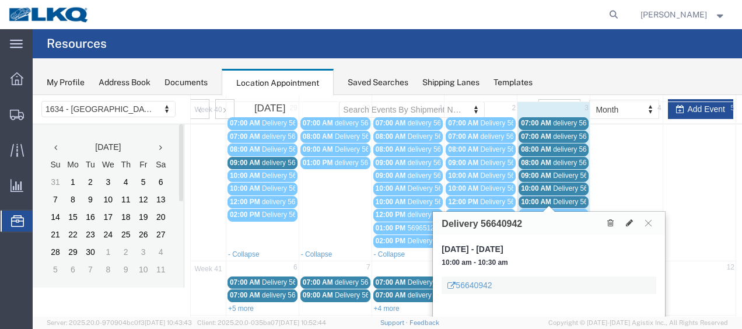
scroll to position [117, 0]
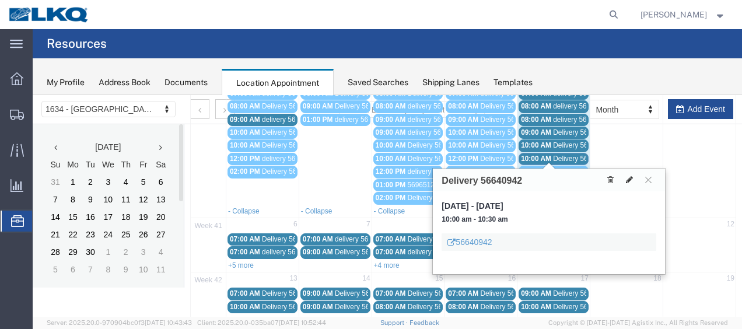
click at [628, 176] on icon at bounding box center [629, 180] width 7 height 8
select select "1"
select select
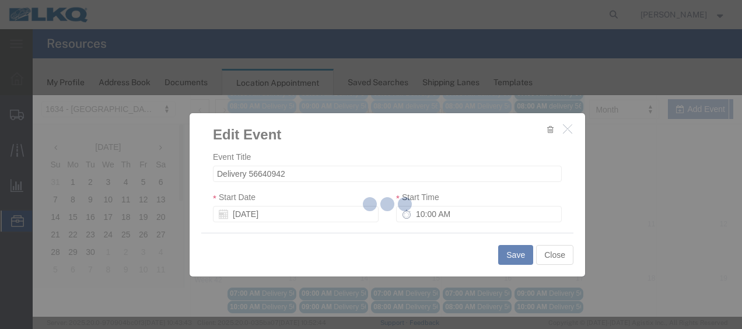
select select
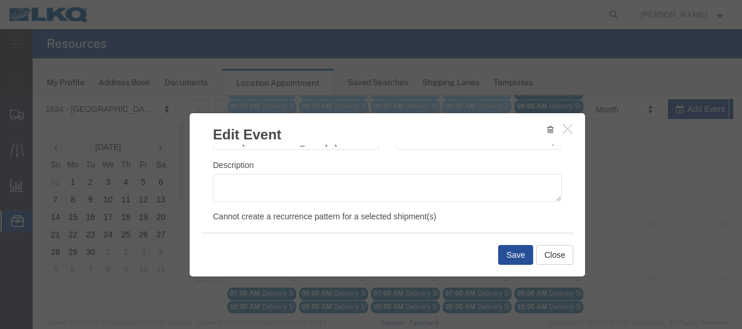
scroll to position [175, 0]
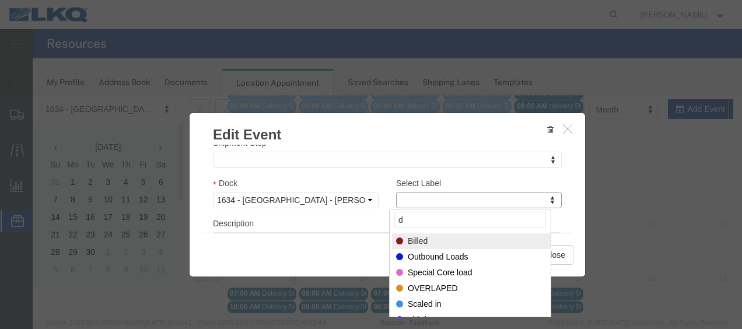
type input "de"
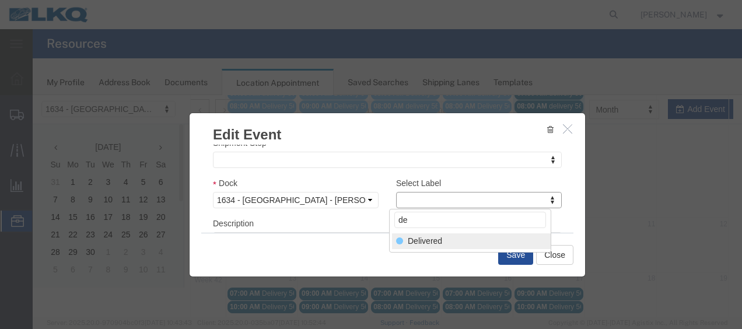
select select "40"
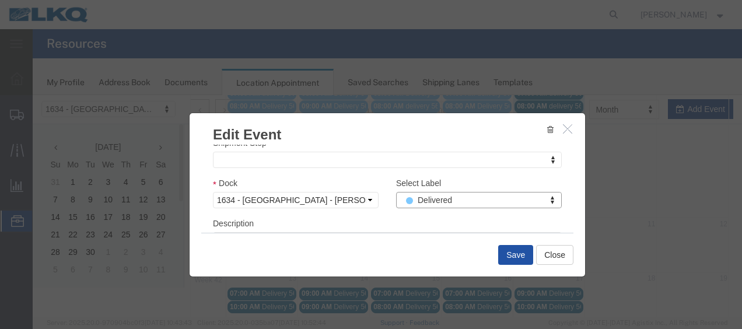
click at [513, 253] on button "Save" at bounding box center [515, 255] width 35 height 20
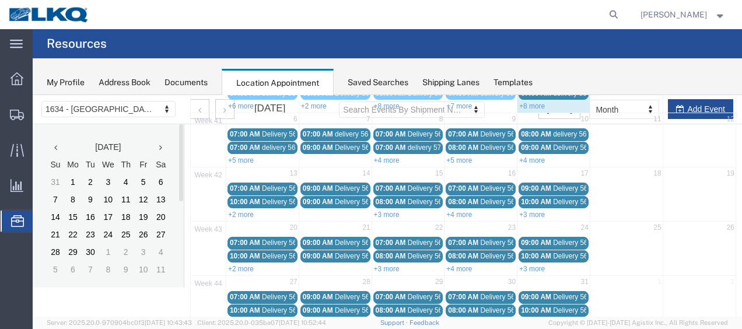
scroll to position [67, 0]
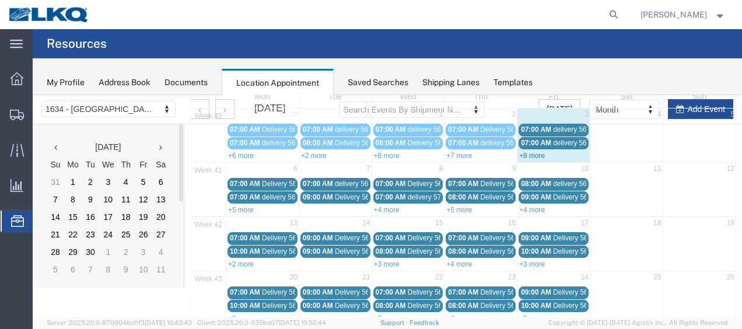
click at [523, 153] on link "+8 more" at bounding box center [532, 156] width 26 height 8
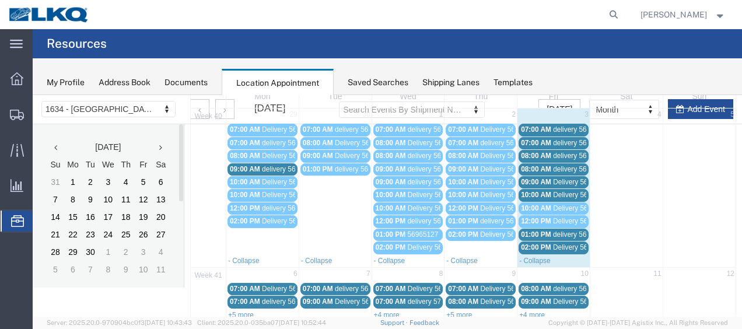
click at [555, 243] on span "Delivery 56684326" at bounding box center [582, 247] width 58 height 8
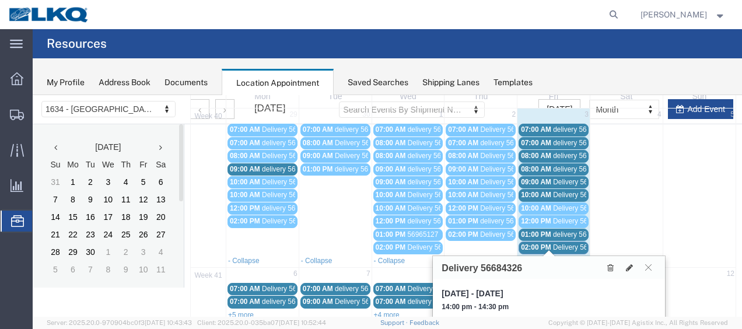
click at [569, 233] on span "delivery 56999320" at bounding box center [581, 234] width 57 height 8
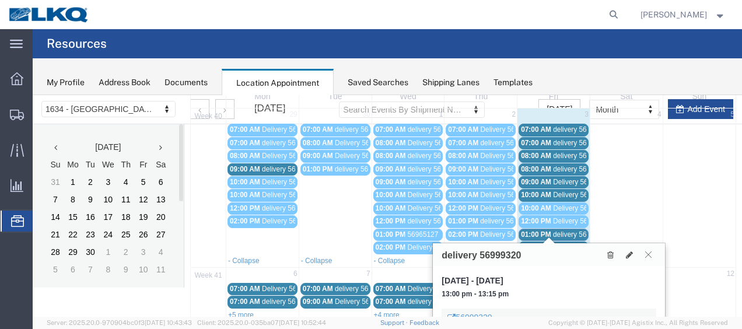
click at [649, 254] on icon at bounding box center [648, 254] width 6 height 7
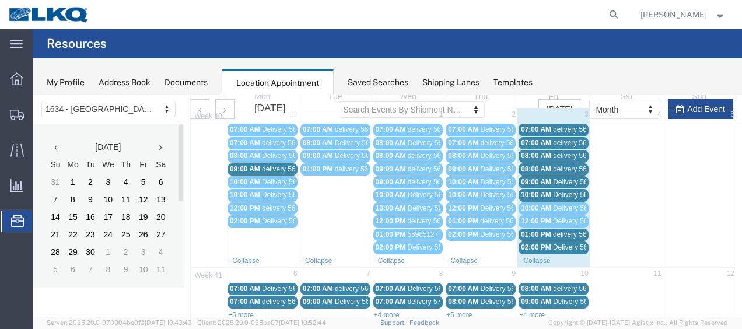
click at [561, 230] on span "delivery 56999320" at bounding box center [581, 234] width 57 height 8
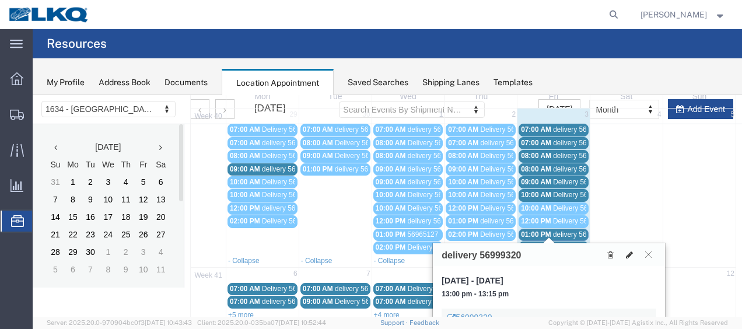
click at [635, 250] on button at bounding box center [629, 255] width 16 height 12
select select "100"
select select "1"
select select
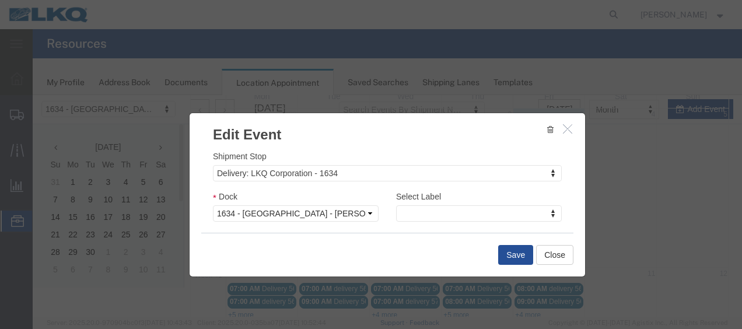
scroll to position [175, 0]
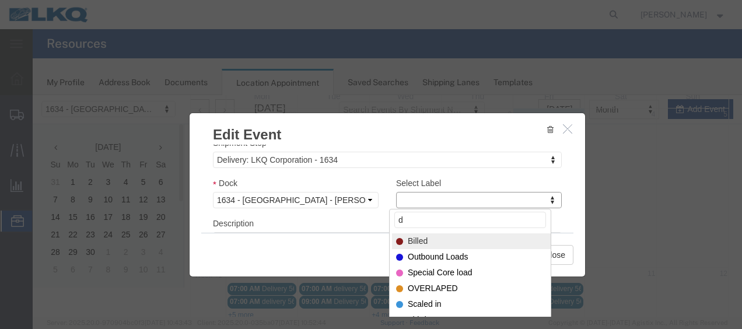
type input "de"
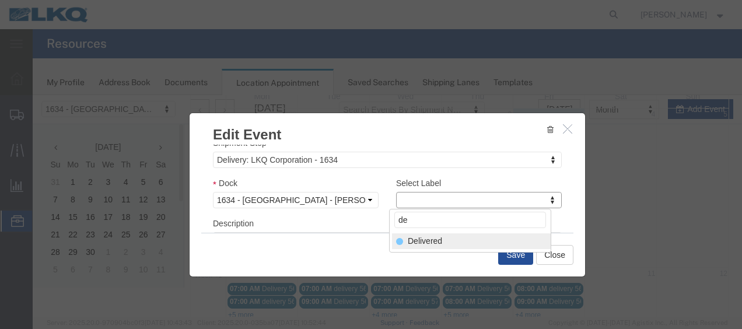
select select "40"
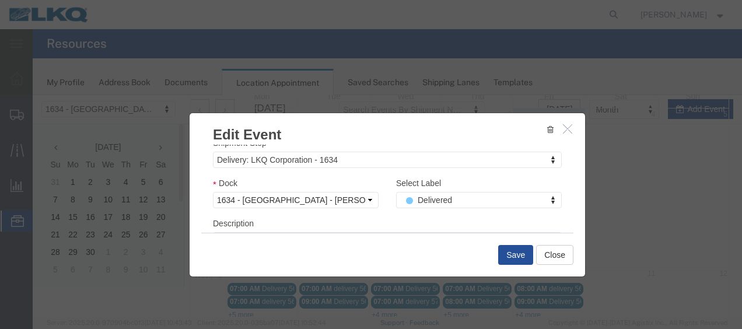
click at [520, 243] on div "Save Close" at bounding box center [387, 255] width 372 height 44
click at [512, 256] on button "Save" at bounding box center [515, 255] width 35 height 20
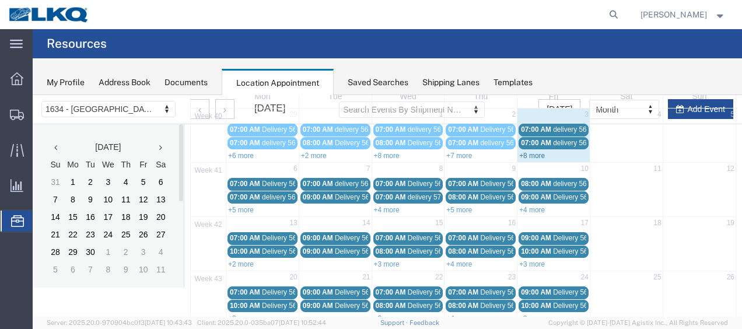
click at [530, 152] on link "+8 more" at bounding box center [532, 156] width 26 height 8
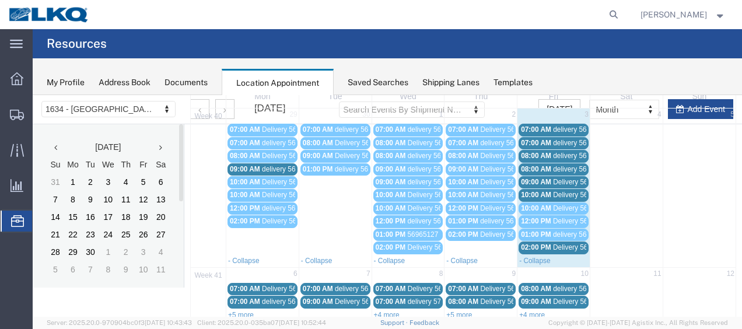
click at [568, 243] on span "Delivery 56684326" at bounding box center [582, 247] width 58 height 8
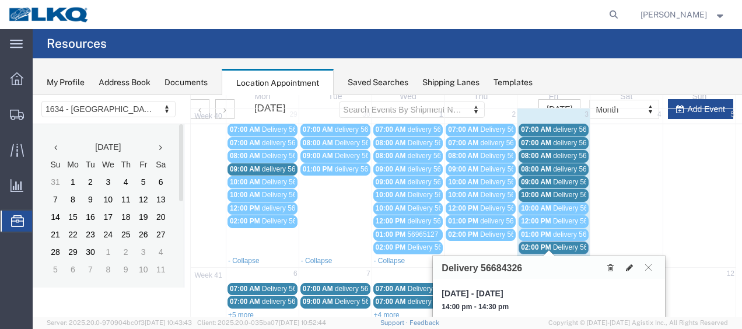
click at [629, 264] on icon at bounding box center [629, 268] width 7 height 8
select select "100"
select select "1"
select select
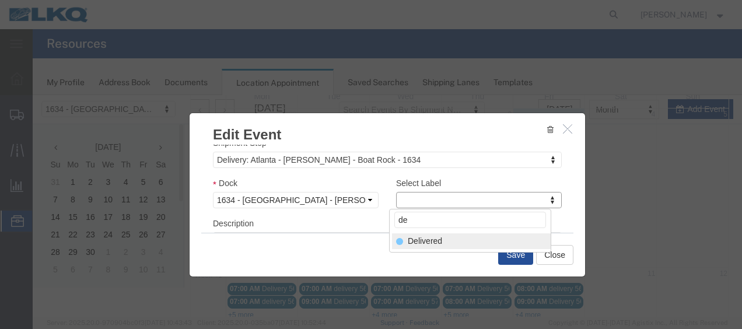
type input "de"
select select "40"
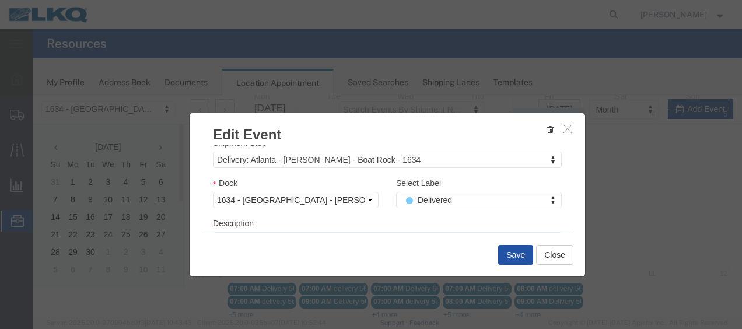
click at [512, 253] on button "Save" at bounding box center [515, 255] width 35 height 20
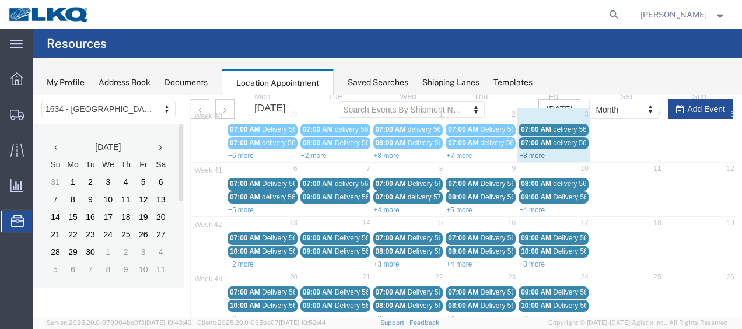
click at [521, 153] on link "+8 more" at bounding box center [532, 156] width 26 height 8
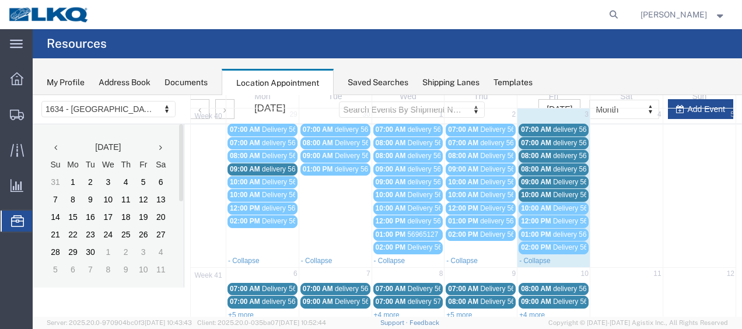
click at [573, 193] on span "Delivery 56621372" at bounding box center [582, 195] width 58 height 8
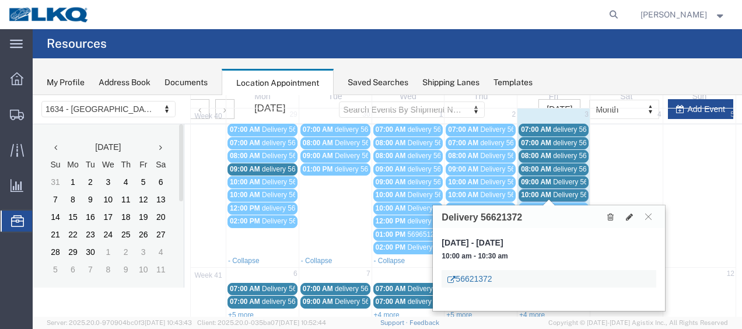
click at [474, 275] on link "56621372" at bounding box center [470, 279] width 44 height 12
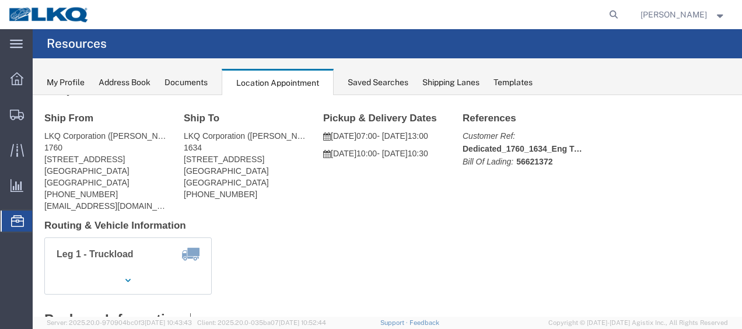
scroll to position [0, 0]
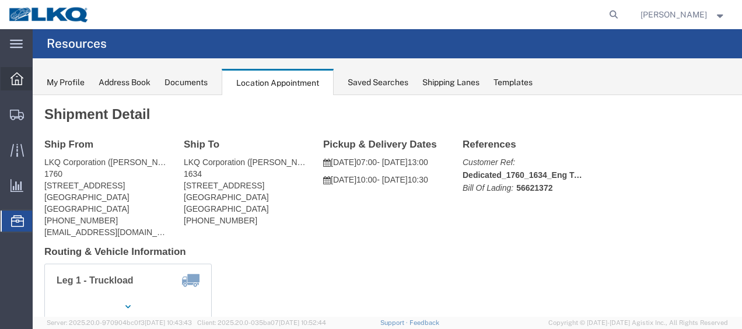
click at [16, 74] on icon at bounding box center [17, 78] width 13 height 13
